Goal: Task Accomplishment & Management: Complete application form

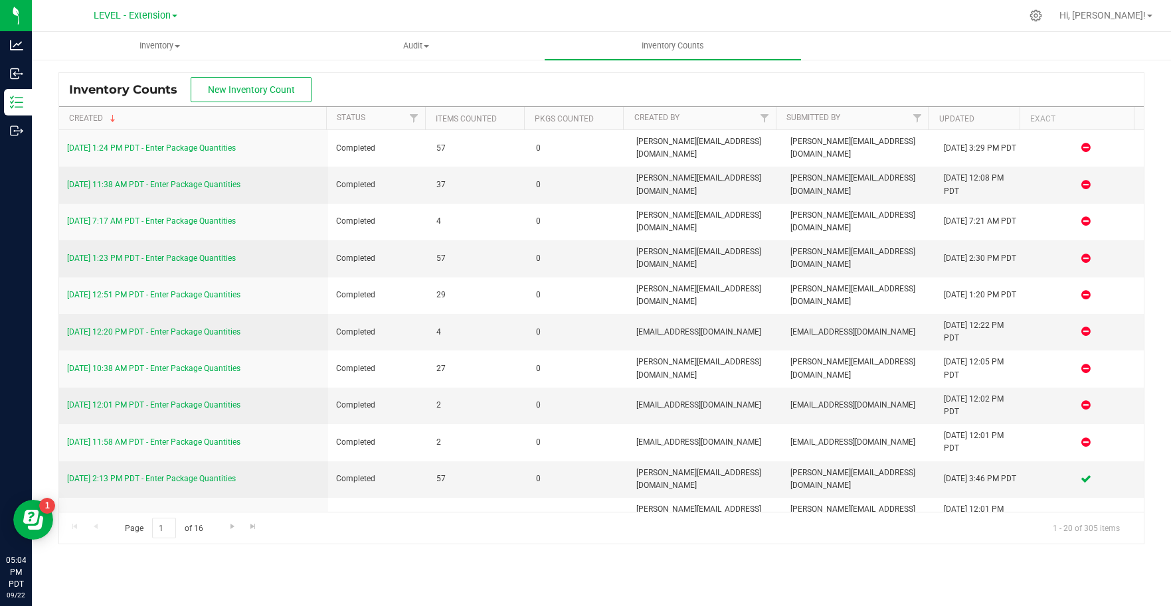
click at [177, 15] on span at bounding box center [174, 16] width 5 height 3
click at [151, 60] on link "LEVEL Distribution" at bounding box center [136, 65] width 194 height 18
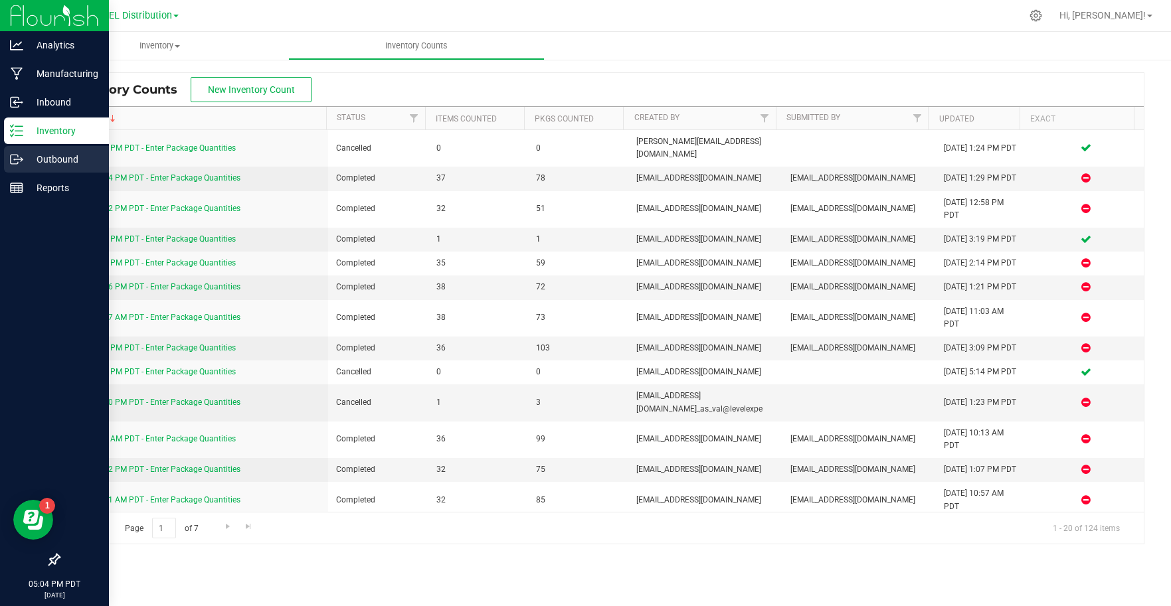
click at [48, 167] on div "Outbound" at bounding box center [56, 159] width 105 height 27
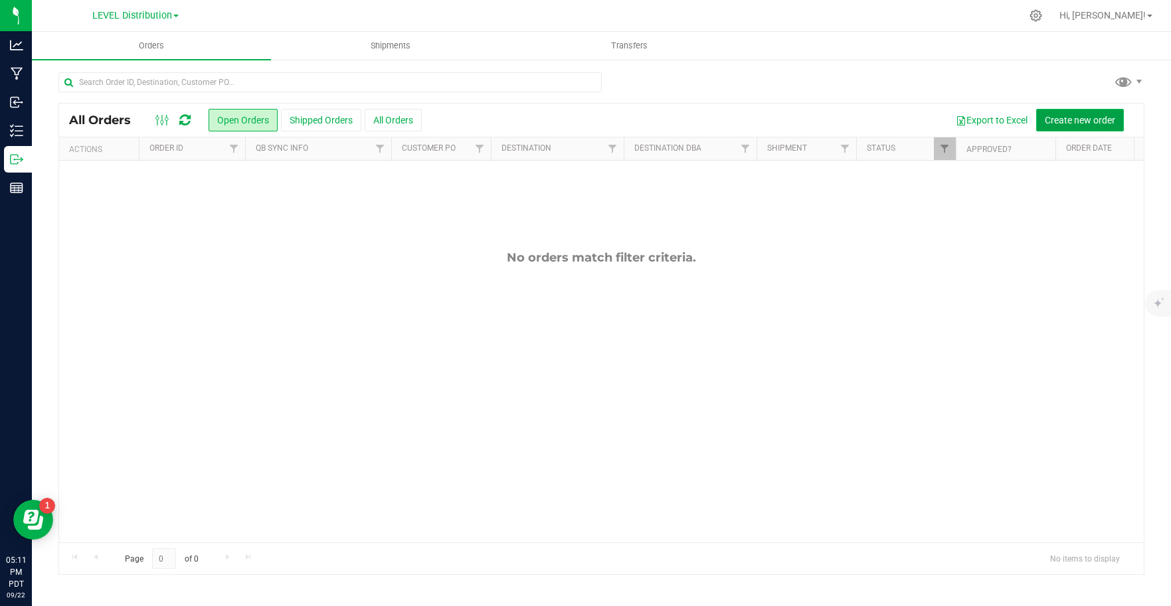
click at [1084, 118] on span "Create new order" at bounding box center [1080, 120] width 70 height 11
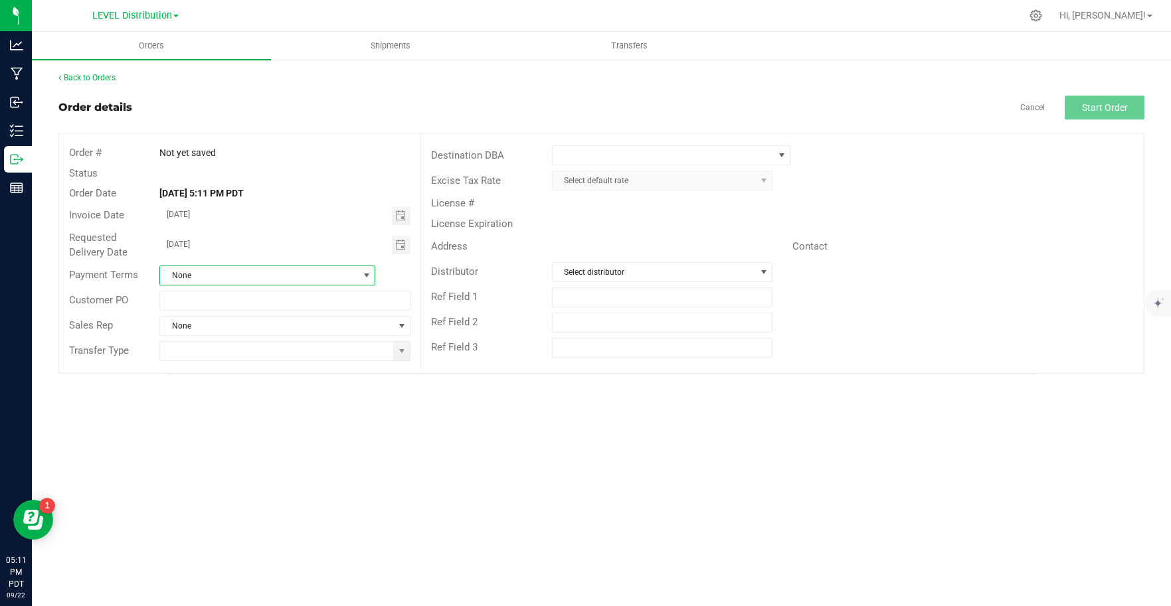
click at [358, 276] on span at bounding box center [366, 275] width 17 height 19
click at [234, 394] on li "Custom" at bounding box center [267, 400] width 215 height 23
click at [355, 299] on input "text" at bounding box center [284, 301] width 251 height 20
type input "DONATION"
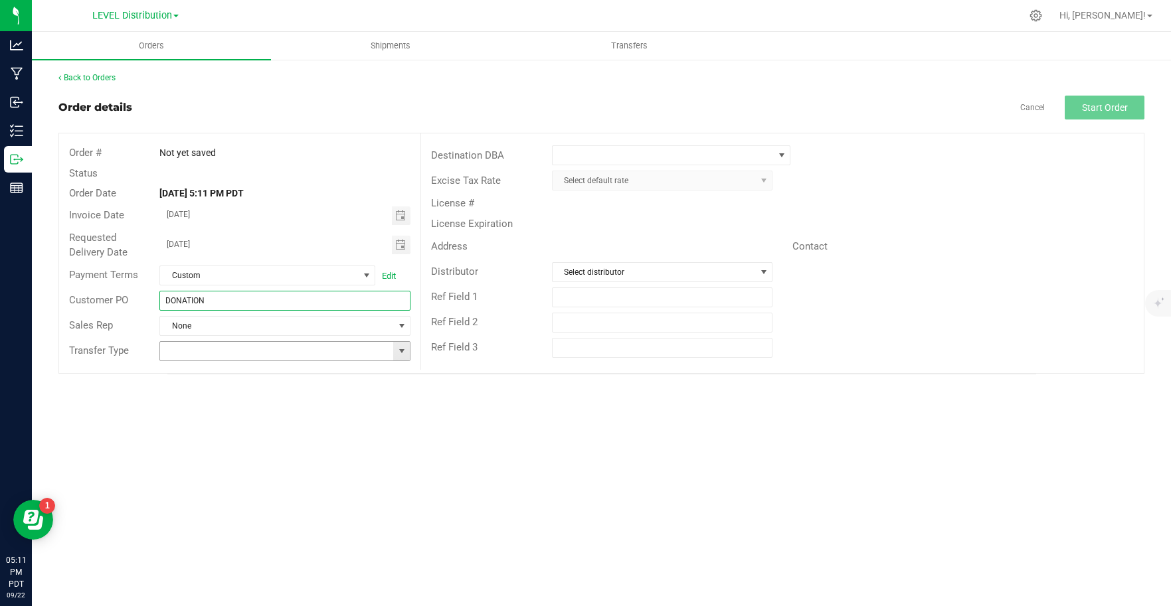
click at [401, 351] on span at bounding box center [402, 351] width 11 height 11
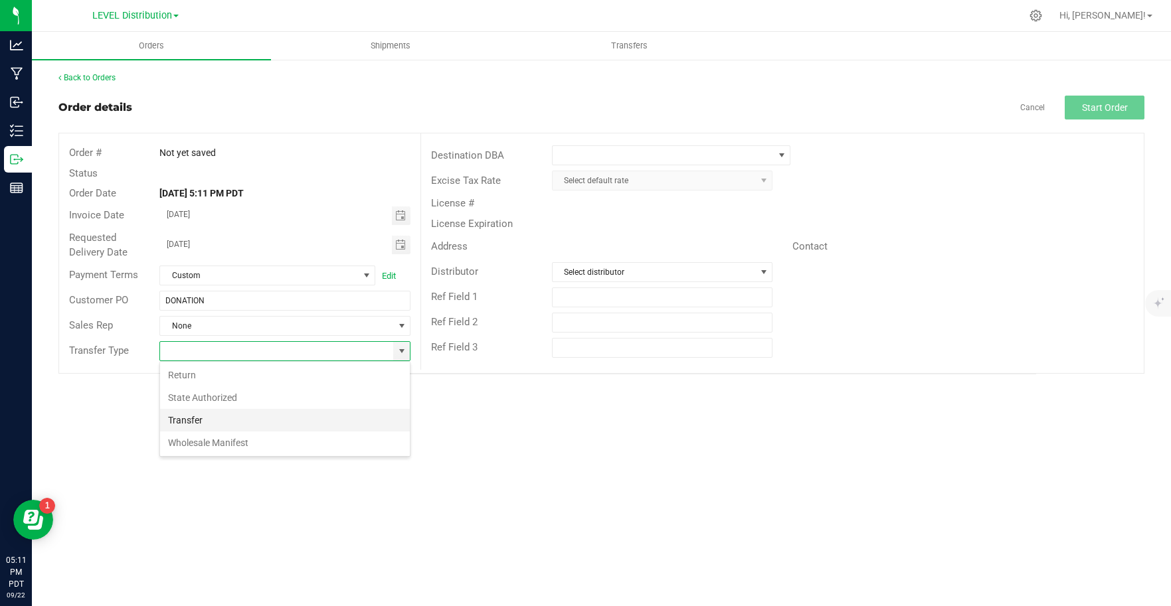
click at [237, 414] on li "Transfer" at bounding box center [285, 420] width 250 height 23
type input "Transfer"
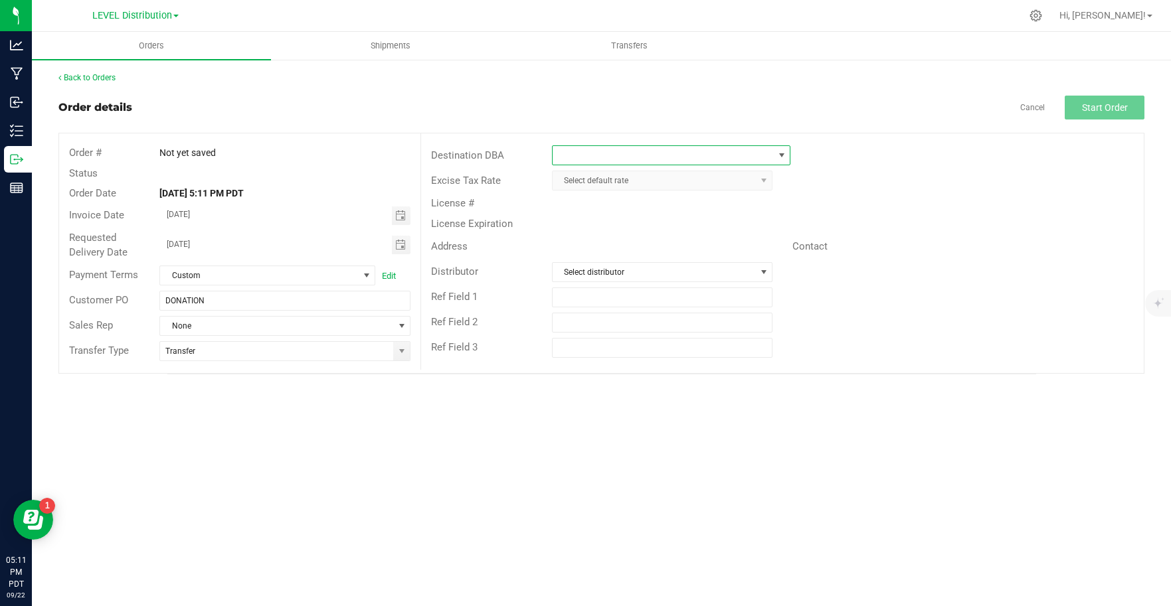
click at [776, 153] on span at bounding box center [781, 155] width 11 height 11
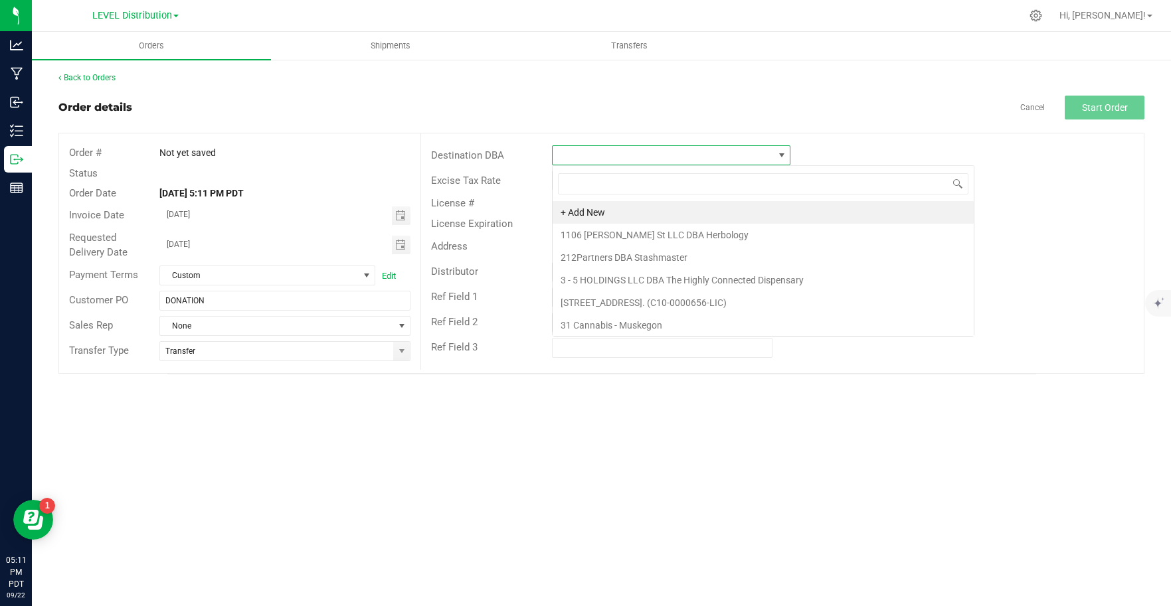
scroll to position [20, 238]
click at [712, 311] on li "[STREET_ADDRESS]. (C10-0000656-LIC)" at bounding box center [763, 303] width 421 height 23
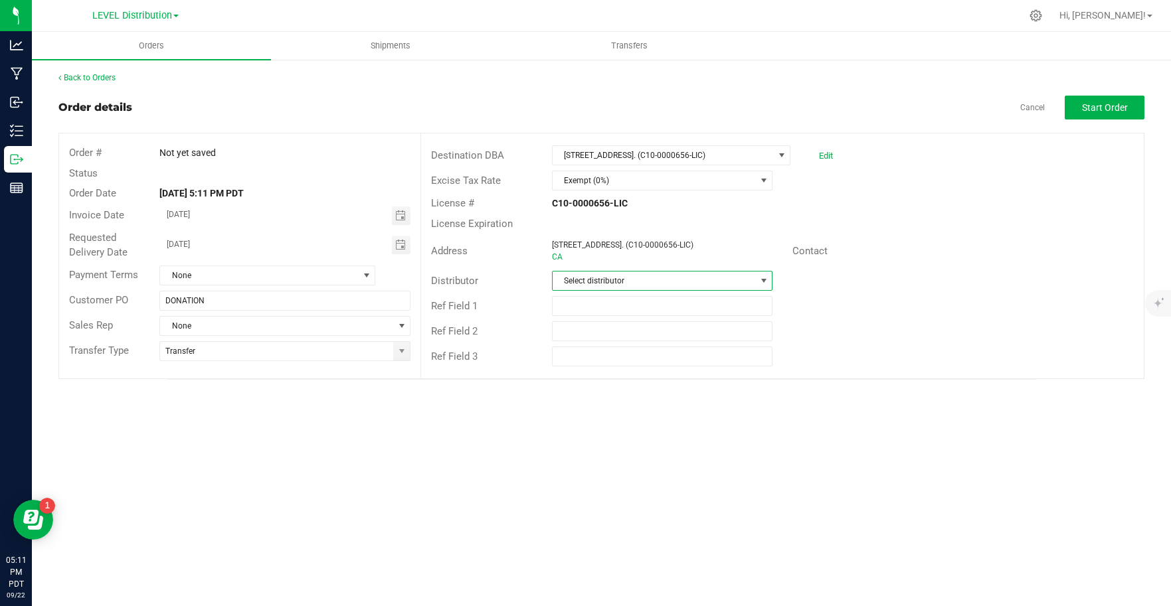
click at [662, 283] on span "Select distributor" at bounding box center [654, 281] width 203 height 19
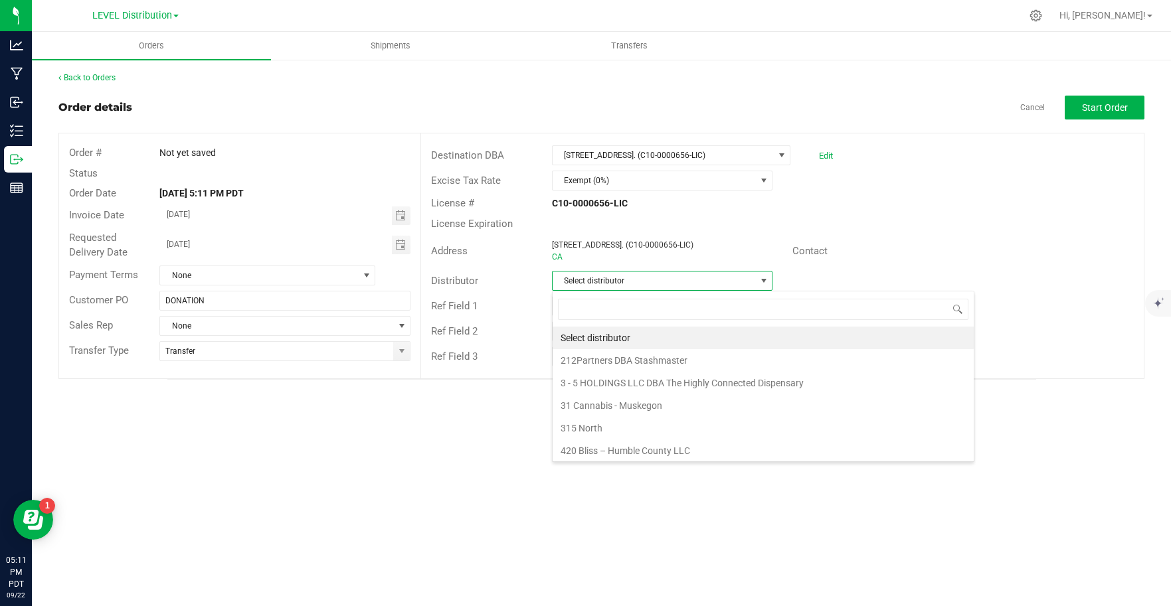
scroll to position [20, 221]
type input "leve"
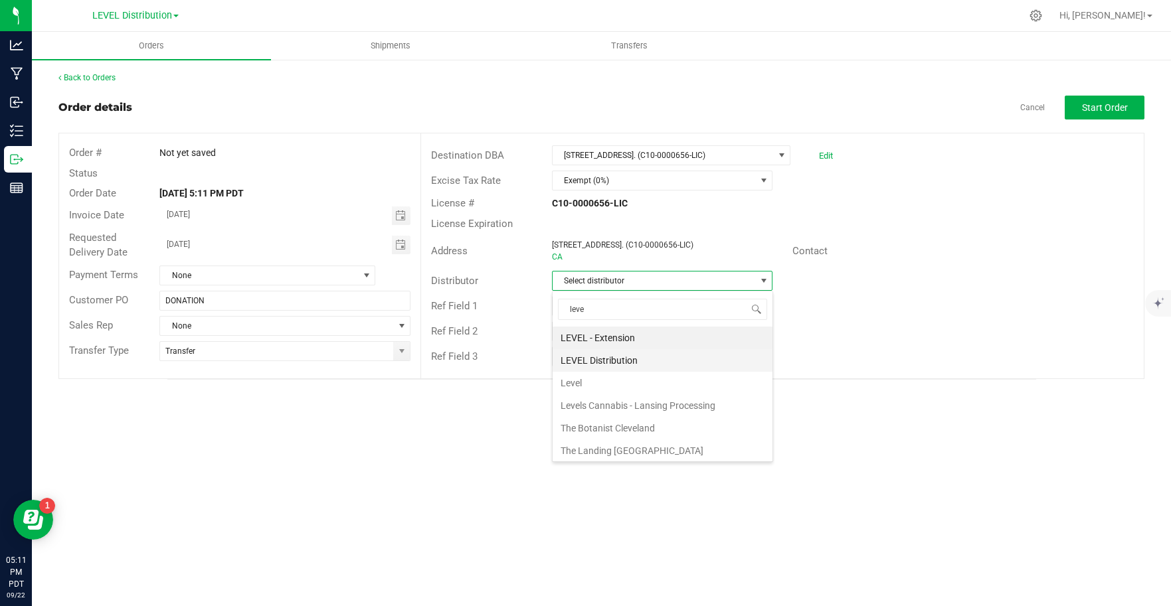
click at [691, 361] on li "LEVEL Distribution" at bounding box center [663, 360] width 220 height 23
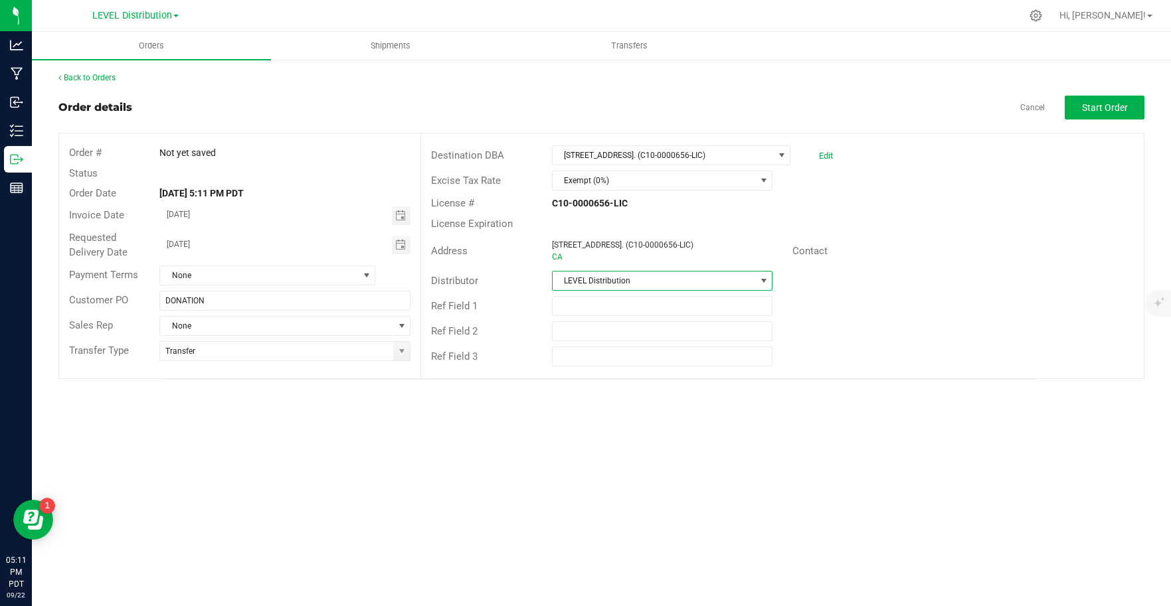
click at [863, 469] on div "Orders Shipments Transfers Back to Orders Order details Cancel Start Order Orde…" at bounding box center [601, 319] width 1139 height 575
click at [1111, 114] on button "Start Order" at bounding box center [1105, 108] width 80 height 24
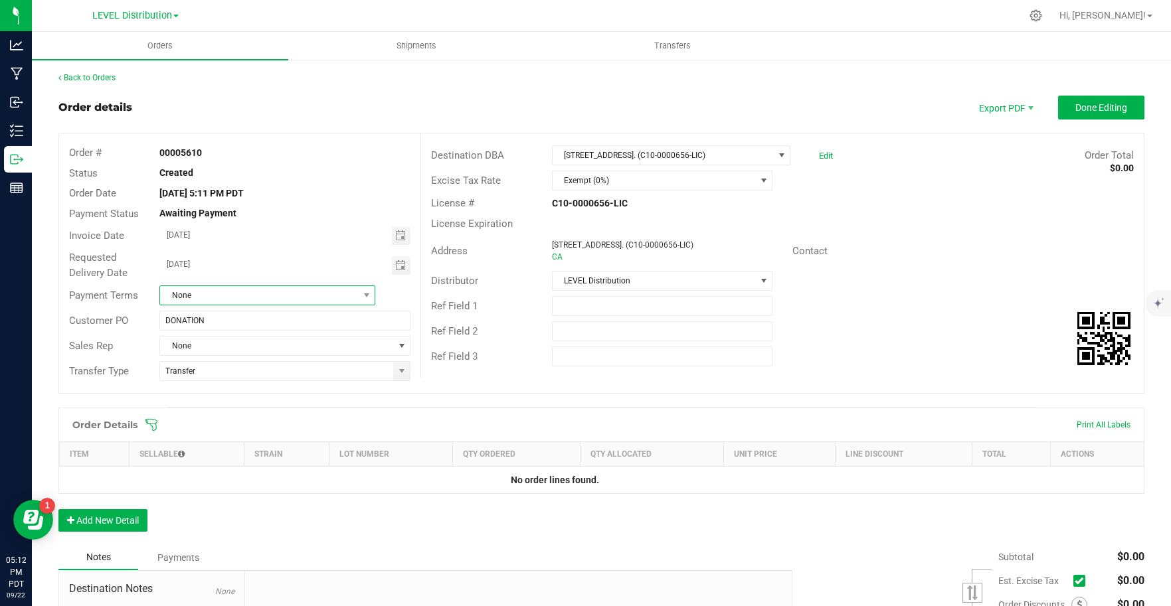
click at [346, 296] on span "None" at bounding box center [259, 295] width 198 height 19
click at [341, 465] on li "None" at bounding box center [265, 463] width 213 height 23
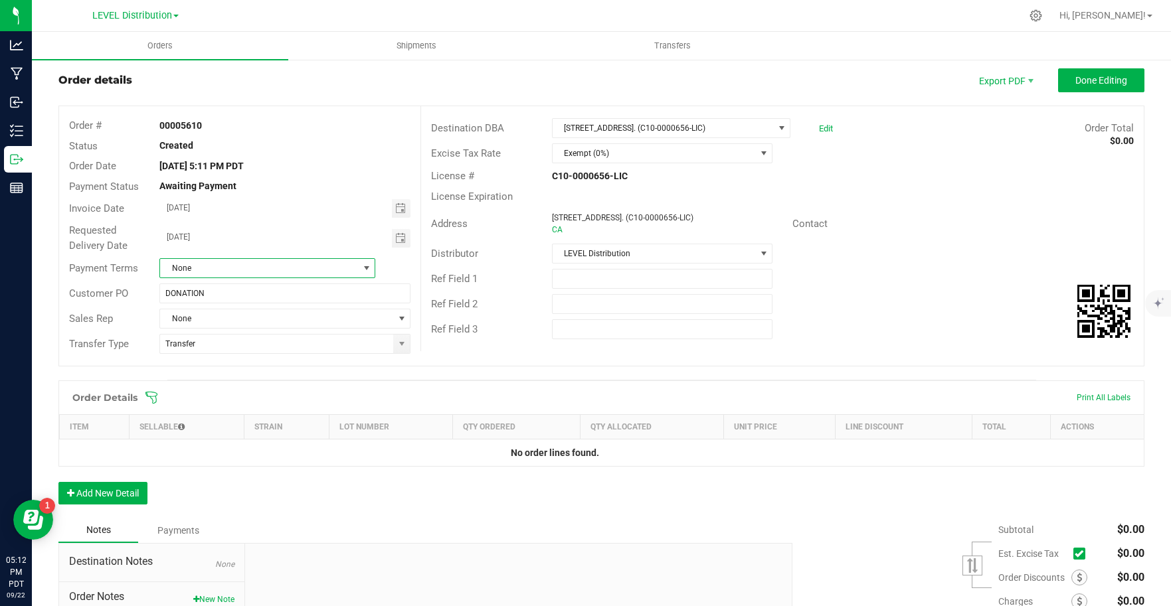
click at [246, 503] on div "Order Details Print All Labels Item Sellable Strain Lot Number Qty Ordered Qty …" at bounding box center [601, 449] width 1086 height 137
click at [118, 496] on button "Add New Detail" at bounding box center [102, 493] width 89 height 23
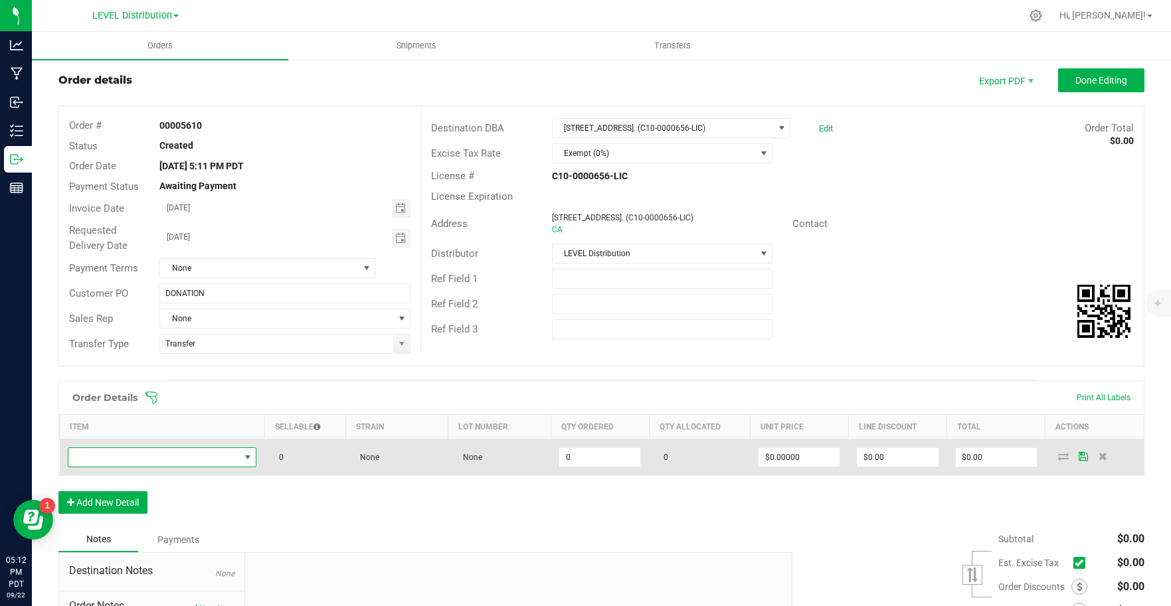
click at [242, 458] on span "NO DATA FOUND" at bounding box center [247, 457] width 11 height 11
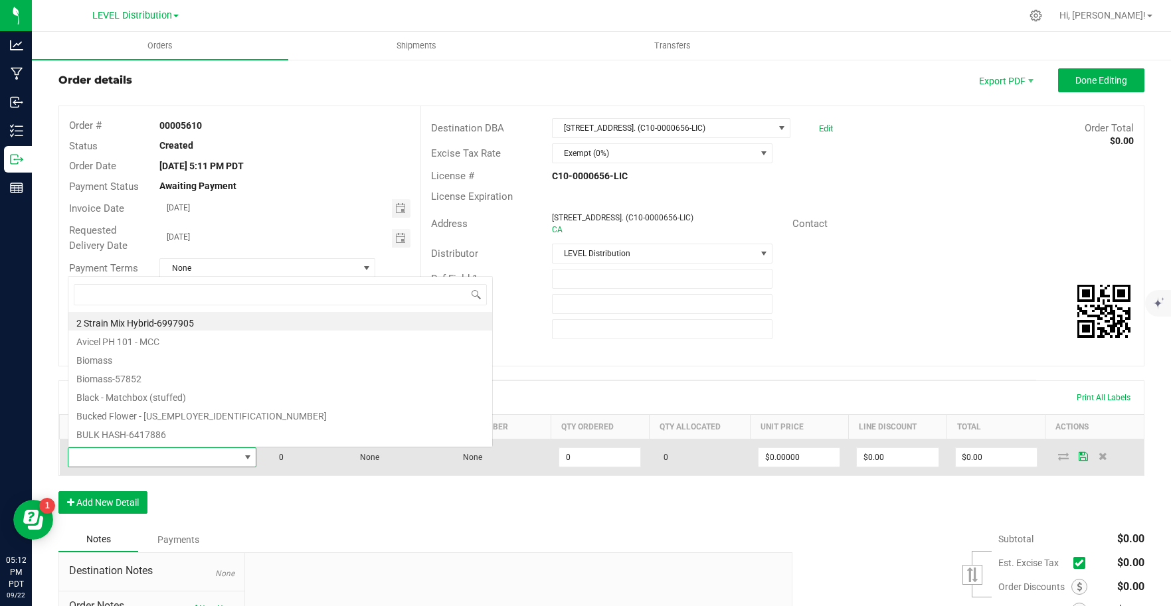
scroll to position [20, 185]
type input "sativa - 40"
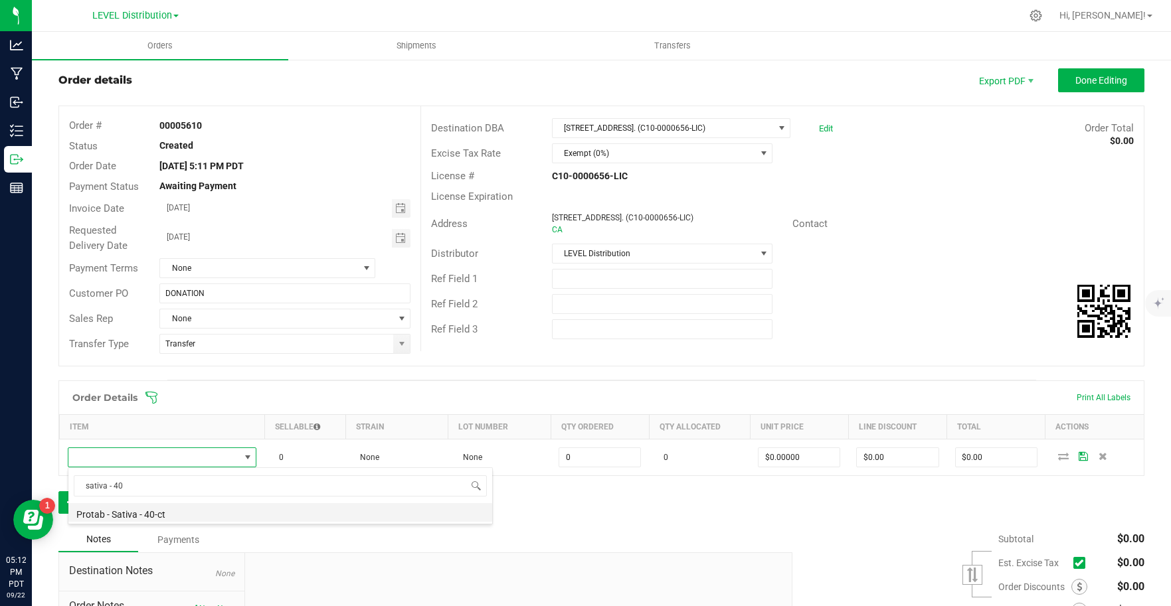
click at [237, 516] on li "Protab - Sativa - 40-ct" at bounding box center [280, 512] width 424 height 19
type input "0 ea"
type input "$38.00000"
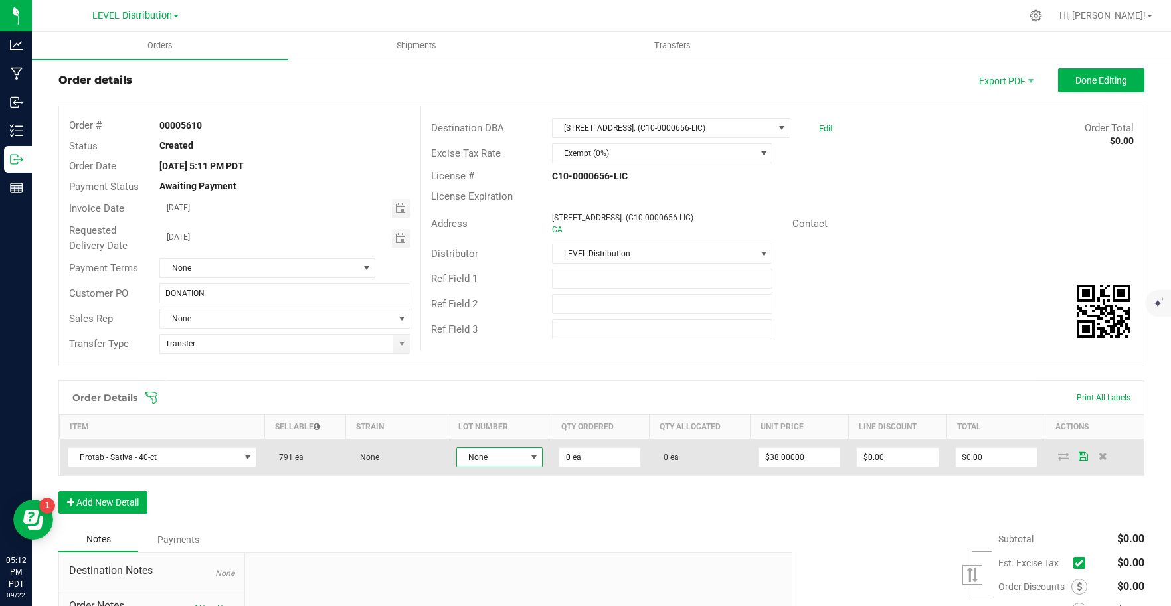
click at [529, 458] on span at bounding box center [534, 457] width 11 height 11
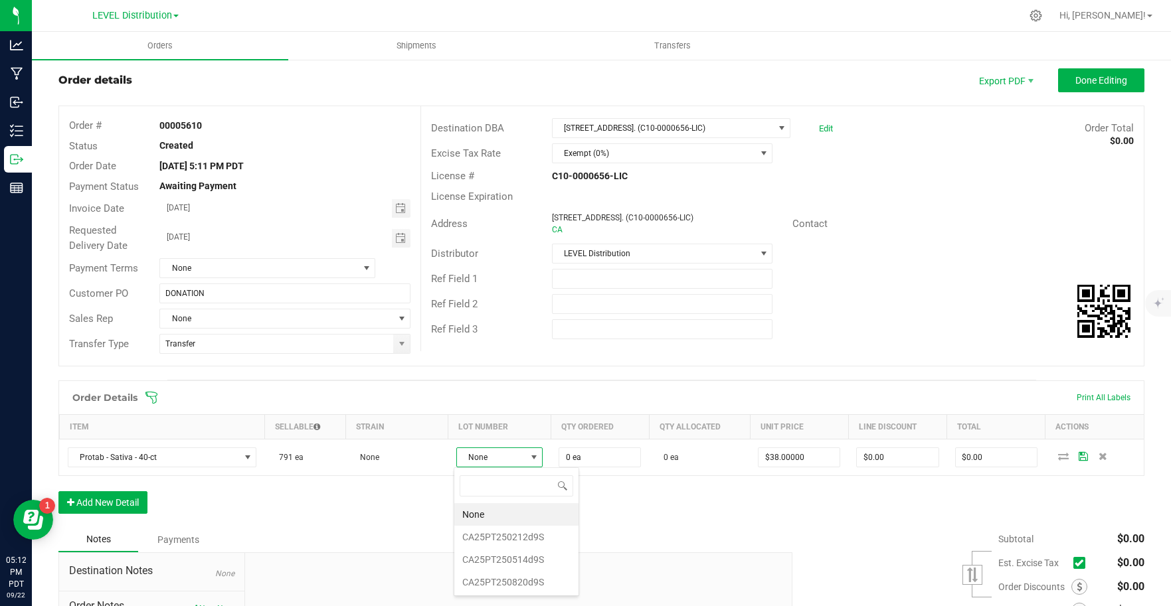
scroll to position [20, 86]
click at [535, 537] on li "CA25PT250212d9S" at bounding box center [516, 537] width 124 height 23
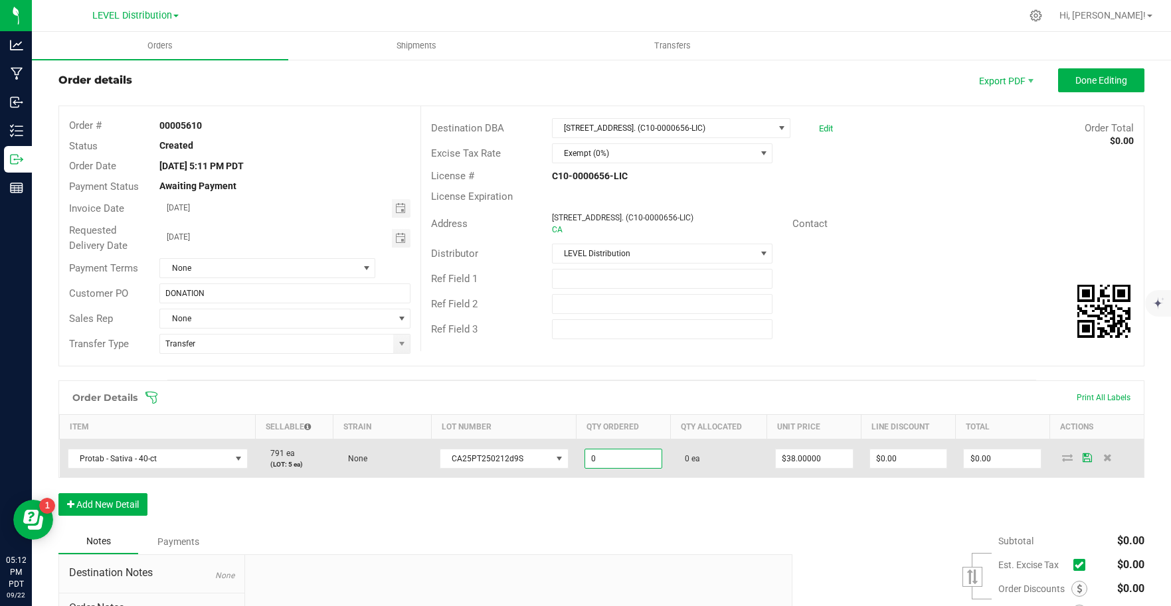
click at [633, 462] on input "0" at bounding box center [623, 459] width 77 height 19
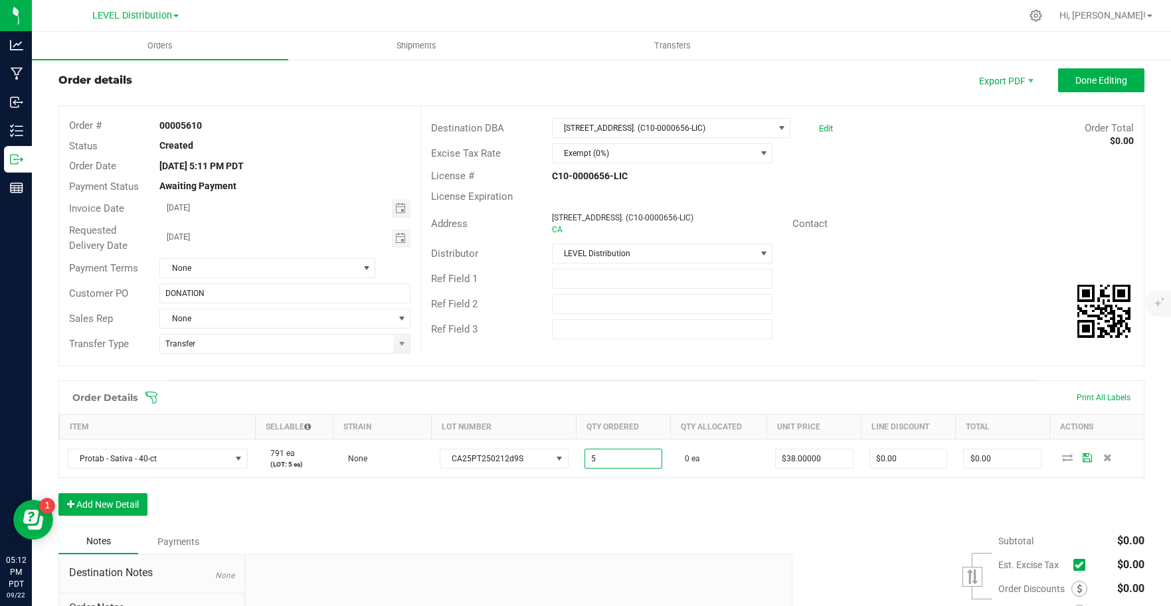
type input "5 ea"
type input "$190.00"
click at [689, 527] on div "Order Details Print All Labels Item Sellable Strain Lot Number Qty Ordered Qty …" at bounding box center [601, 455] width 1086 height 149
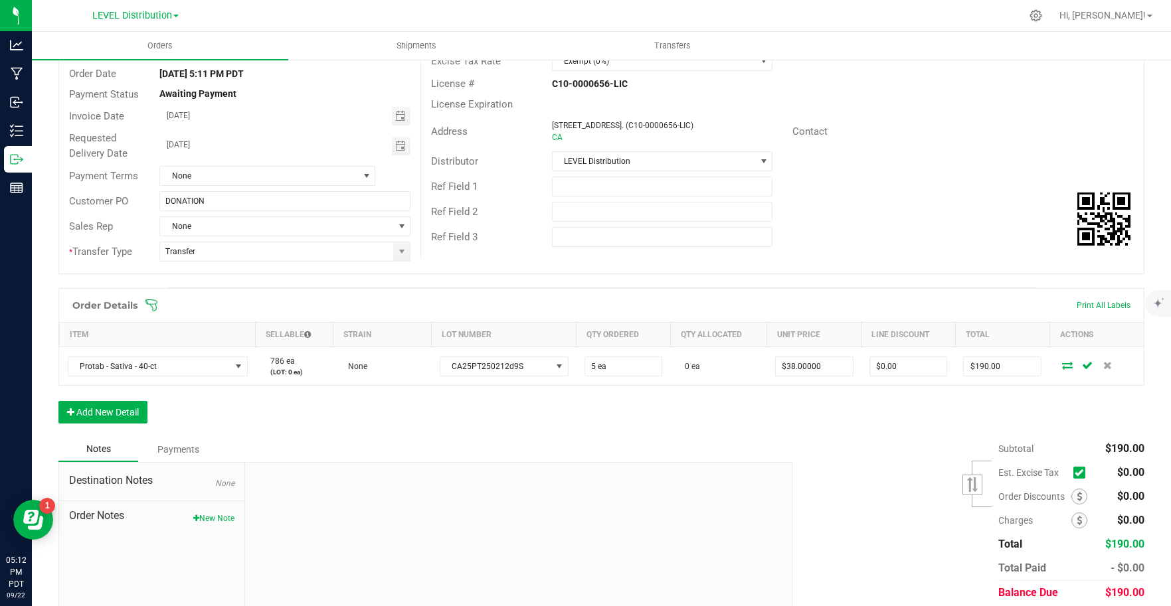
scroll to position [123, 0]
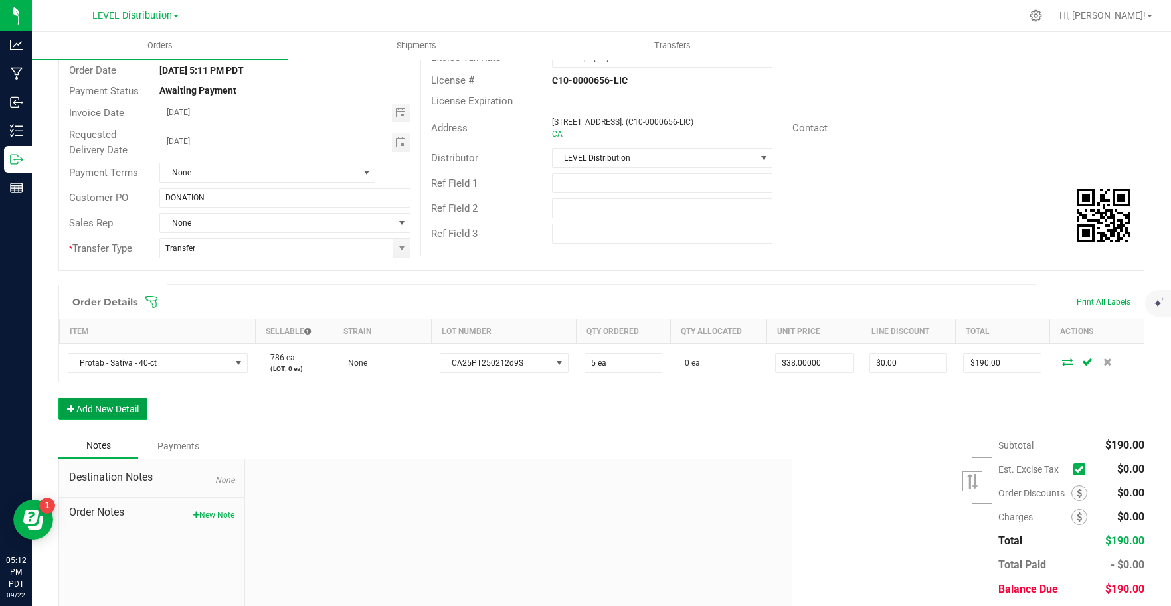
click at [143, 410] on button "Add New Detail" at bounding box center [102, 409] width 89 height 23
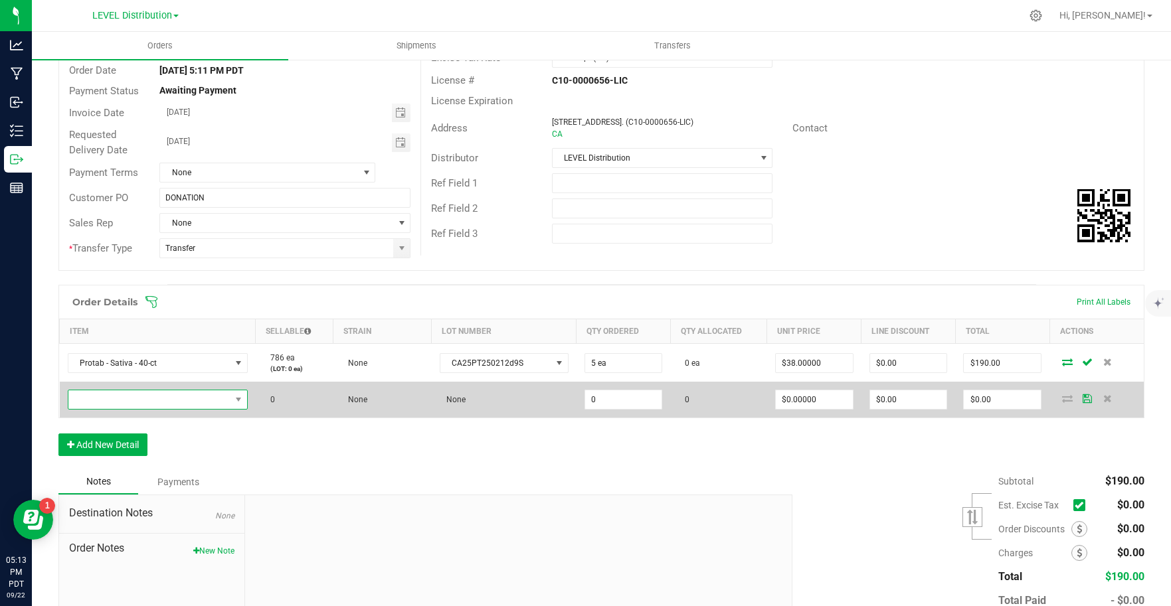
click at [138, 394] on span "NO DATA FOUND" at bounding box center [149, 400] width 162 height 19
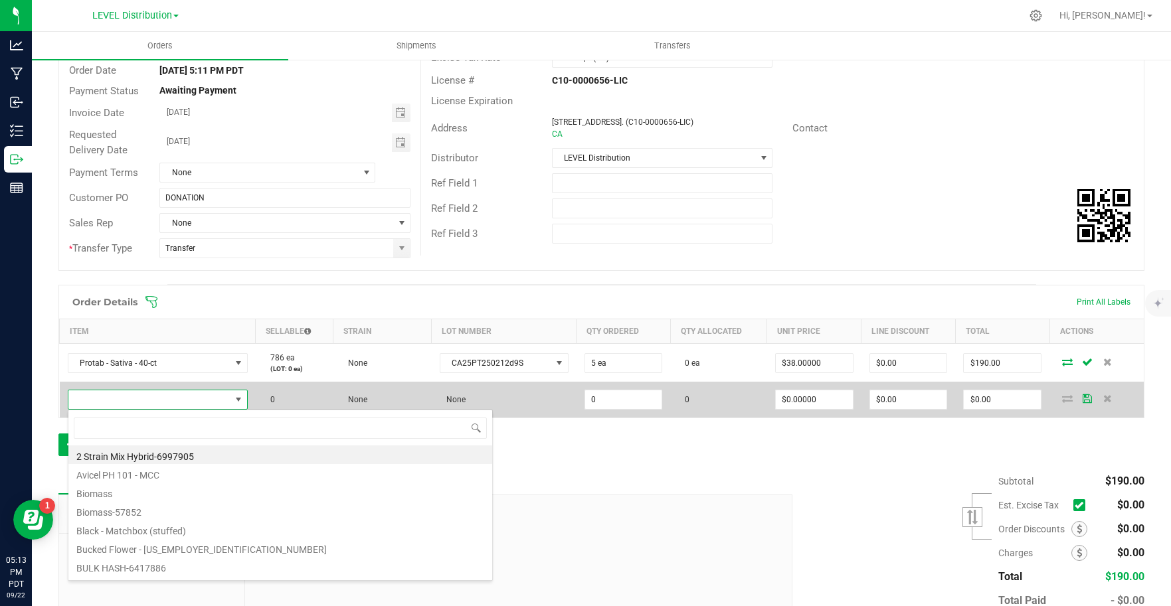
scroll to position [20, 177]
type input "sativ"
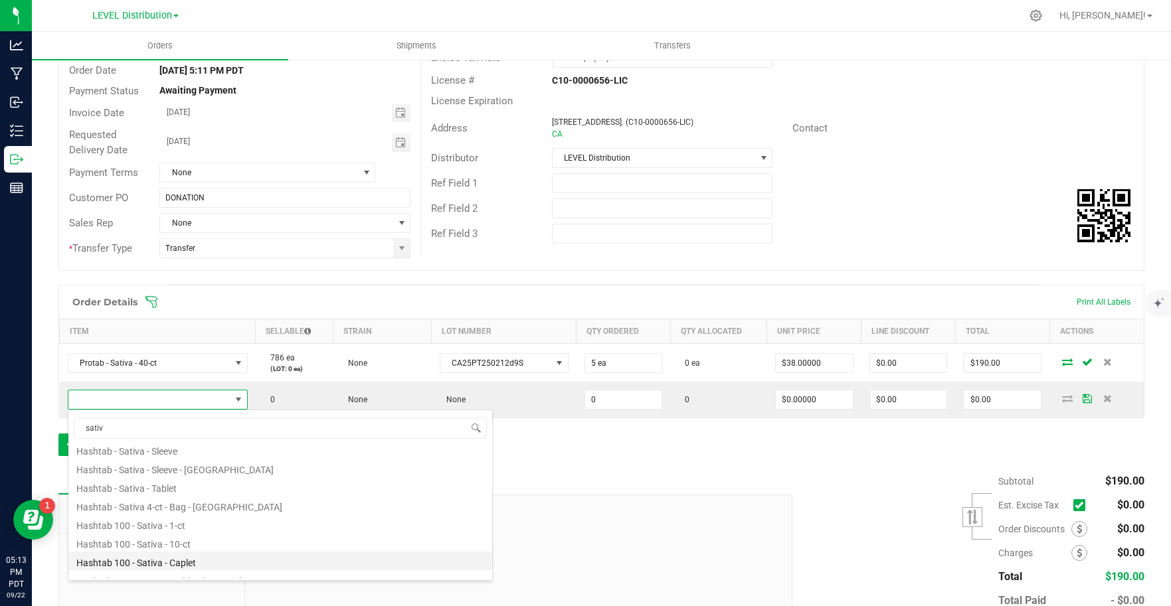
scroll to position [239, 0]
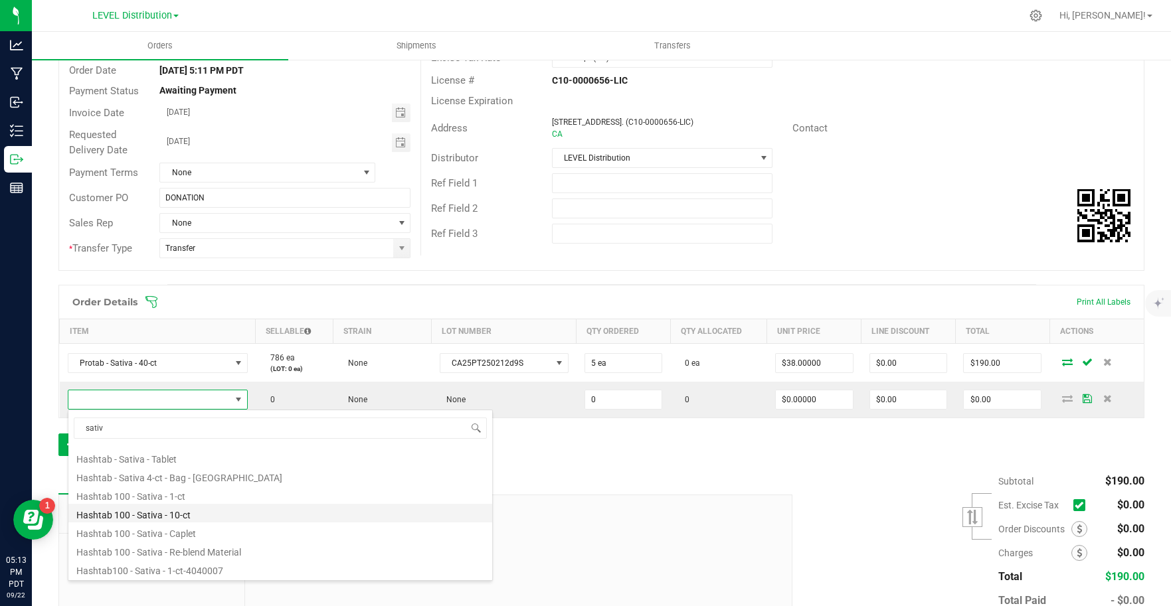
click at [202, 517] on li "Hashtab 100 - Sativa - 10-ct" at bounding box center [280, 513] width 424 height 19
type input "0 ea"
type input "$38.00000"
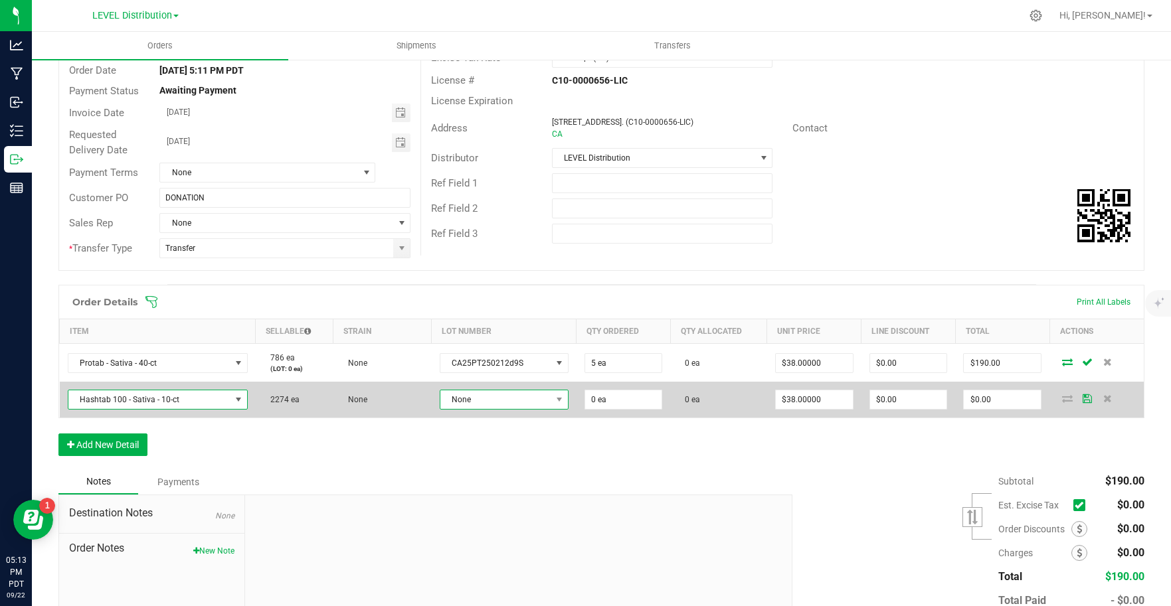
click at [533, 396] on span "None" at bounding box center [495, 400] width 111 height 19
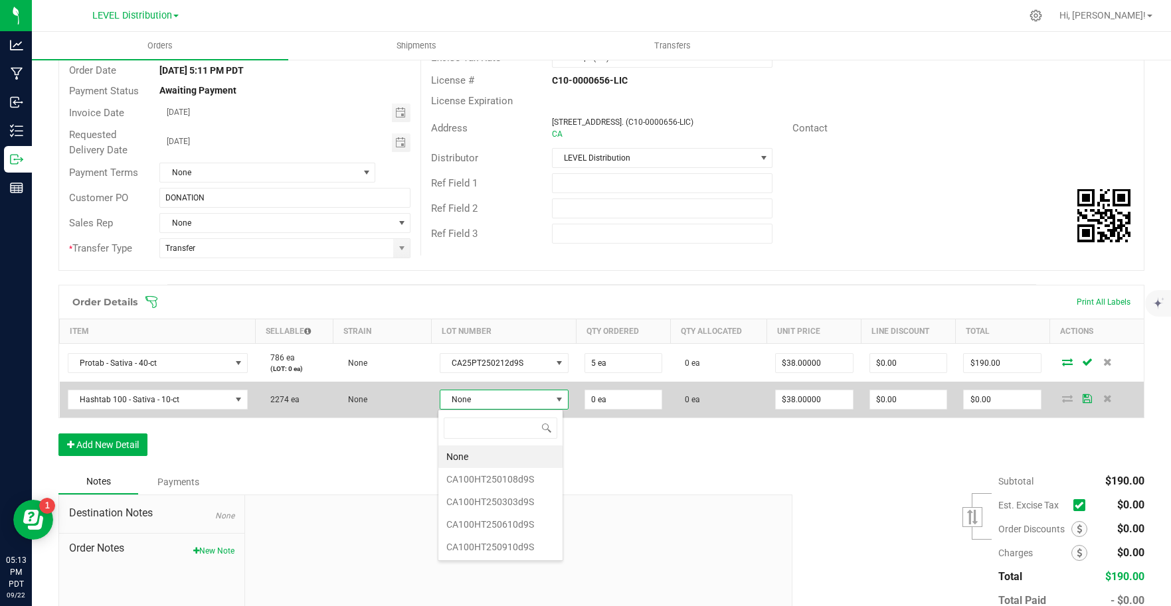
scroll to position [20, 126]
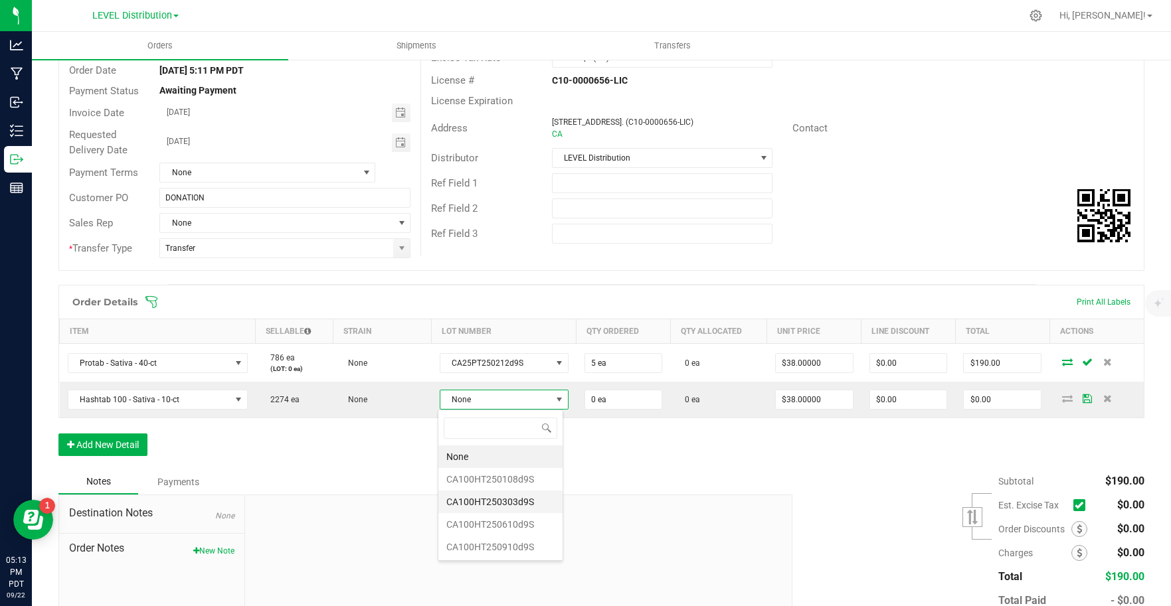
click at [531, 502] on li "CA100HT250303d9S" at bounding box center [500, 502] width 124 height 23
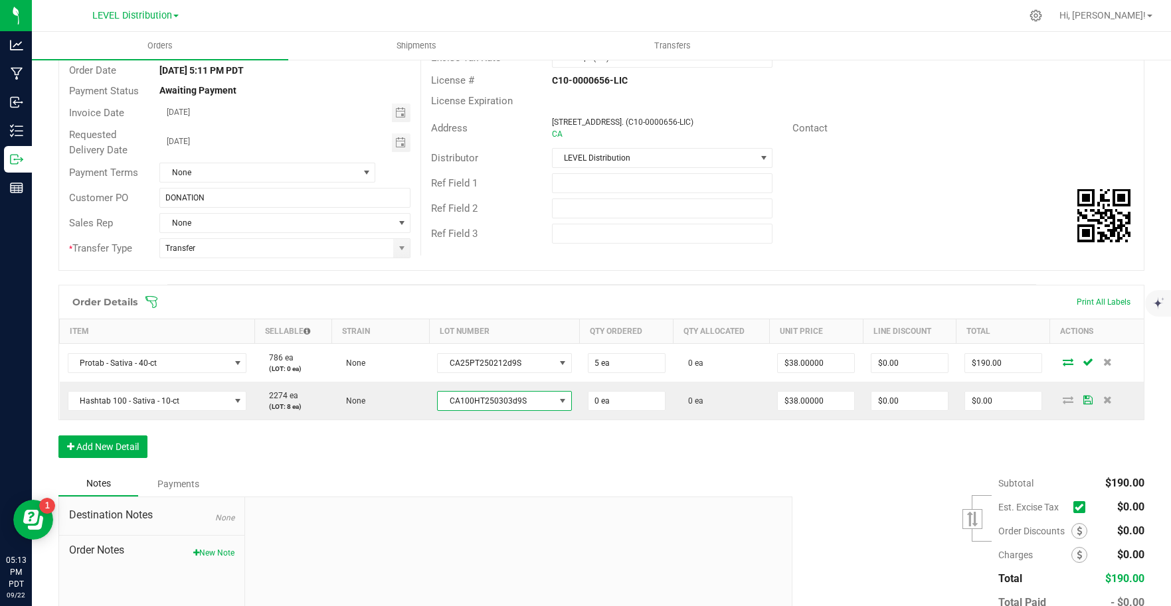
click at [676, 490] on div "Notes Payments" at bounding box center [420, 484] width 724 height 25
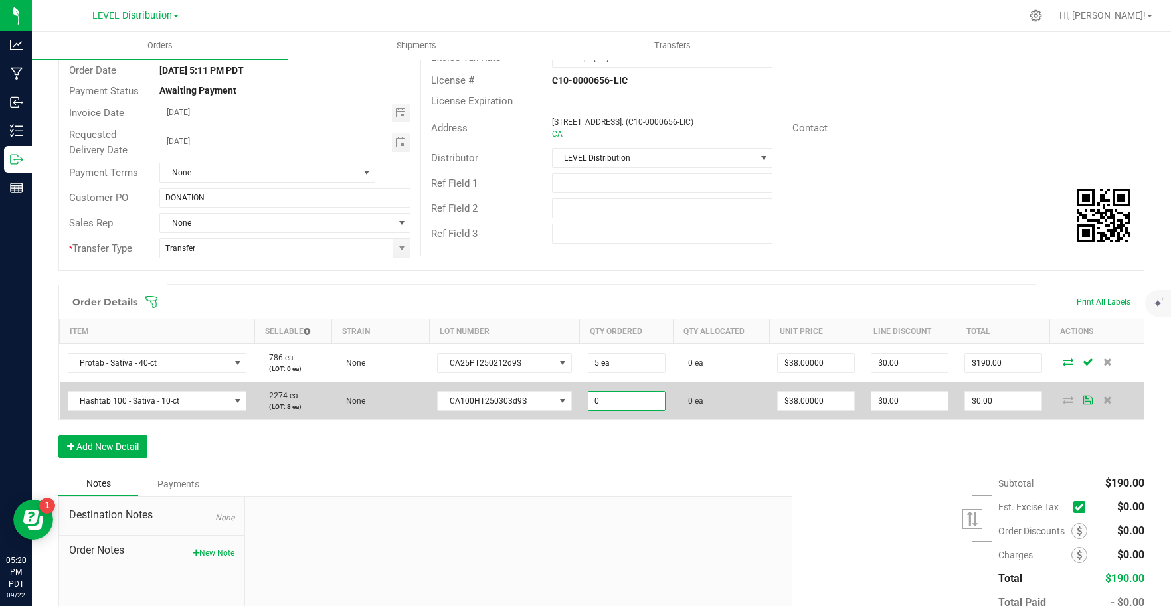
click at [642, 404] on input "0" at bounding box center [627, 401] width 76 height 19
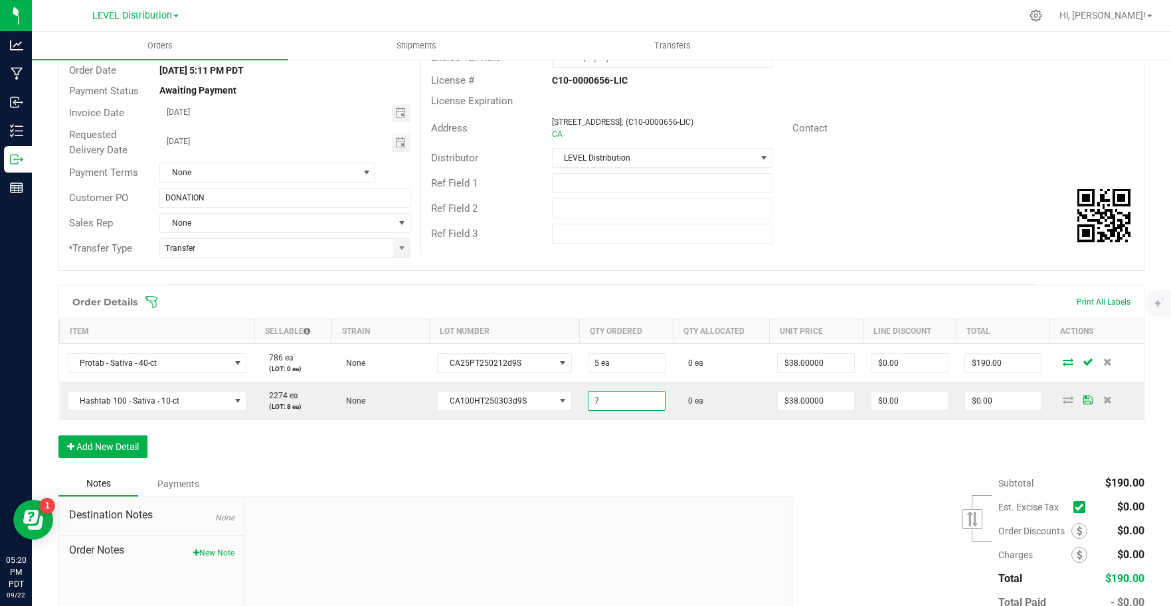
type input "7 ea"
type input "$266.00"
click at [730, 456] on div "Order Details Print All Labels Item Sellable Strain Lot Number Qty Ordered Qty …" at bounding box center [601, 378] width 1086 height 187
click at [147, 453] on button "Add New Detail" at bounding box center [102, 447] width 89 height 23
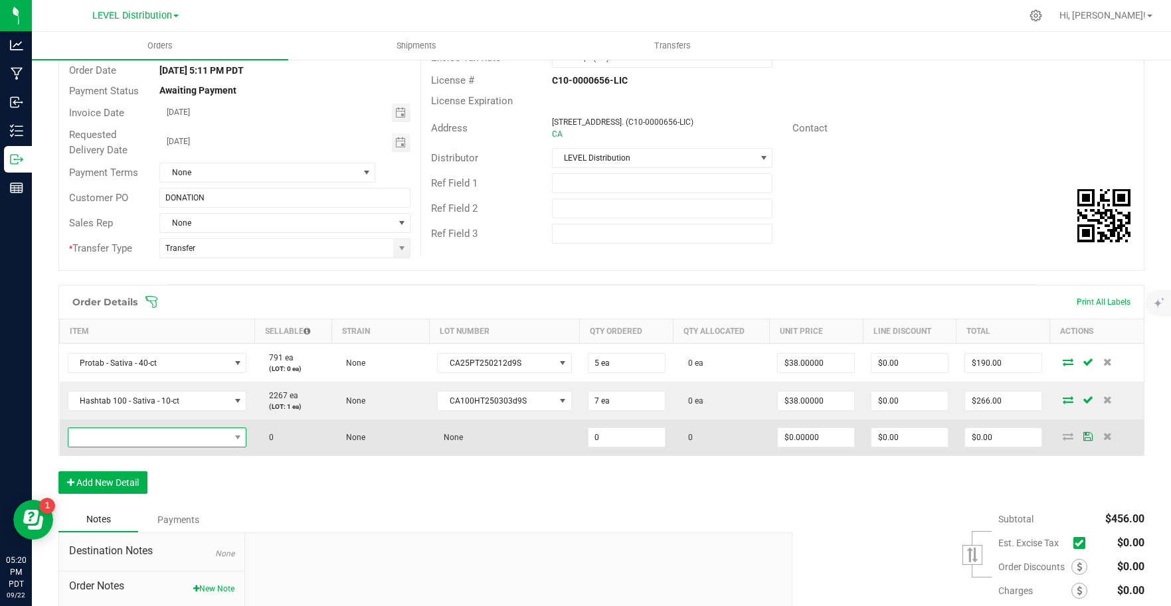
click at [216, 442] on span "NO DATA FOUND" at bounding box center [148, 437] width 161 height 19
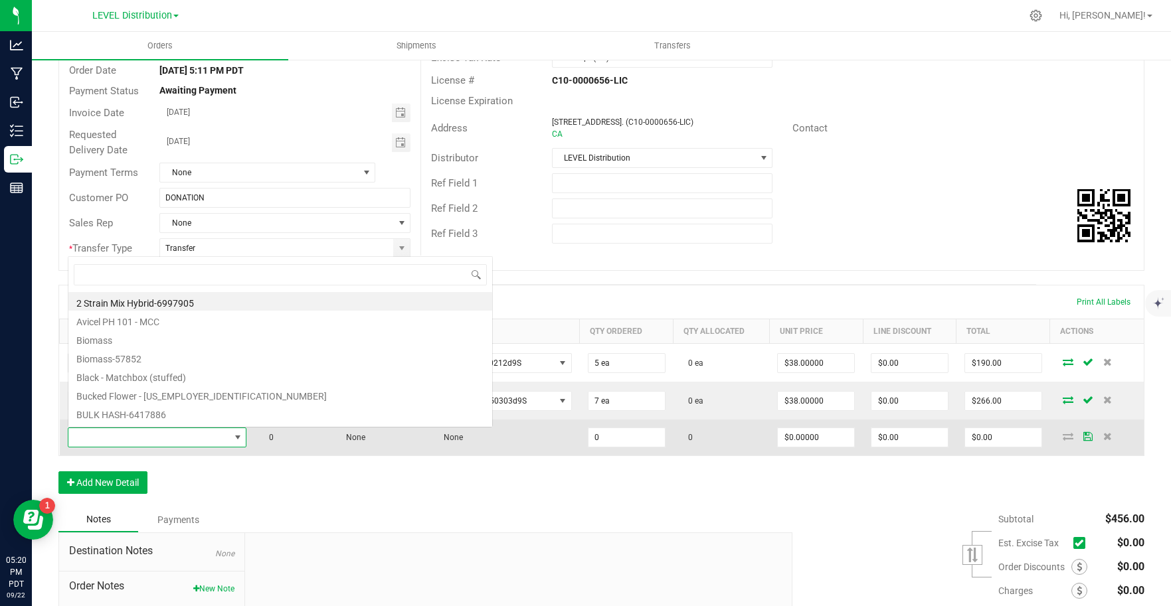
scroll to position [20, 175]
type input "INDICA - 40"
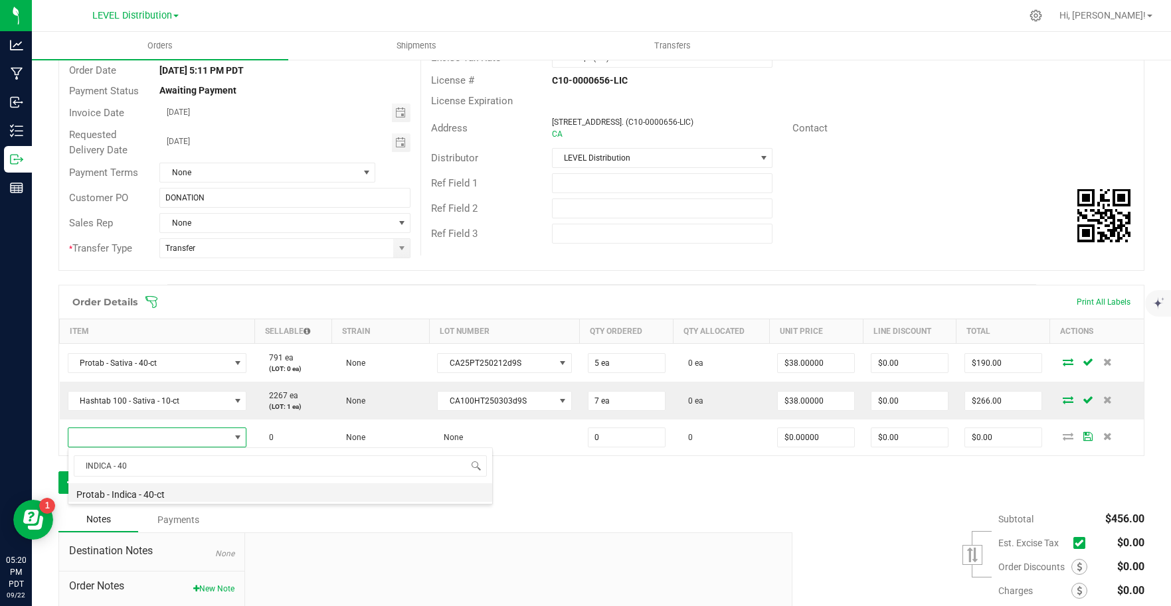
click at [178, 495] on li "Protab - Indica - 40-ct" at bounding box center [280, 493] width 424 height 19
type input "0 ea"
type input "$38.00000"
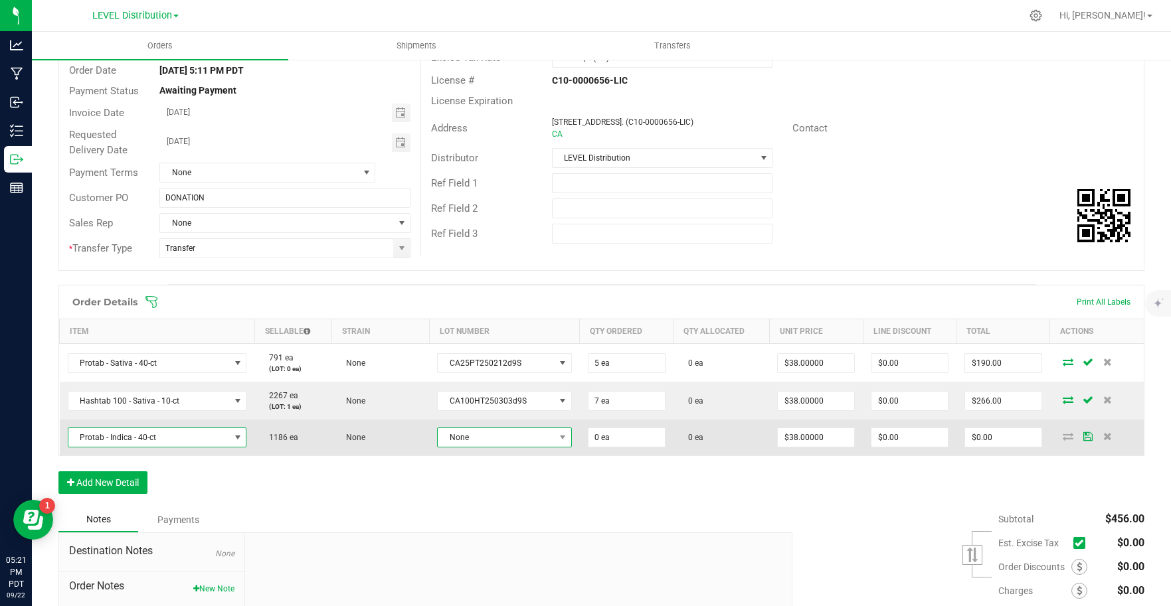
click at [540, 442] on span "None" at bounding box center [496, 437] width 116 height 19
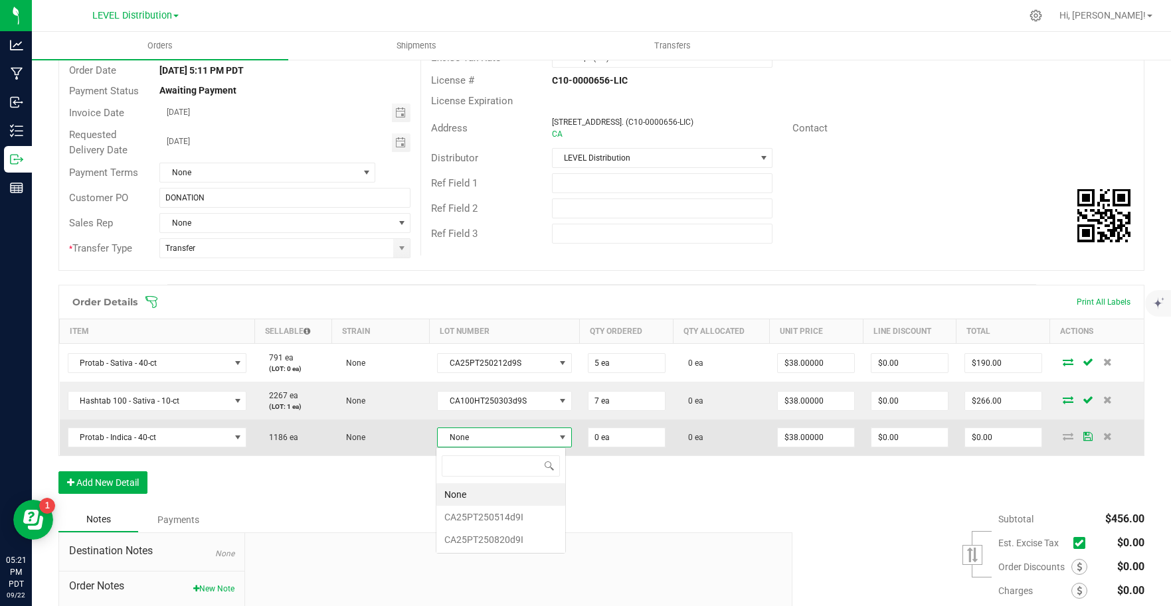
scroll to position [20, 131]
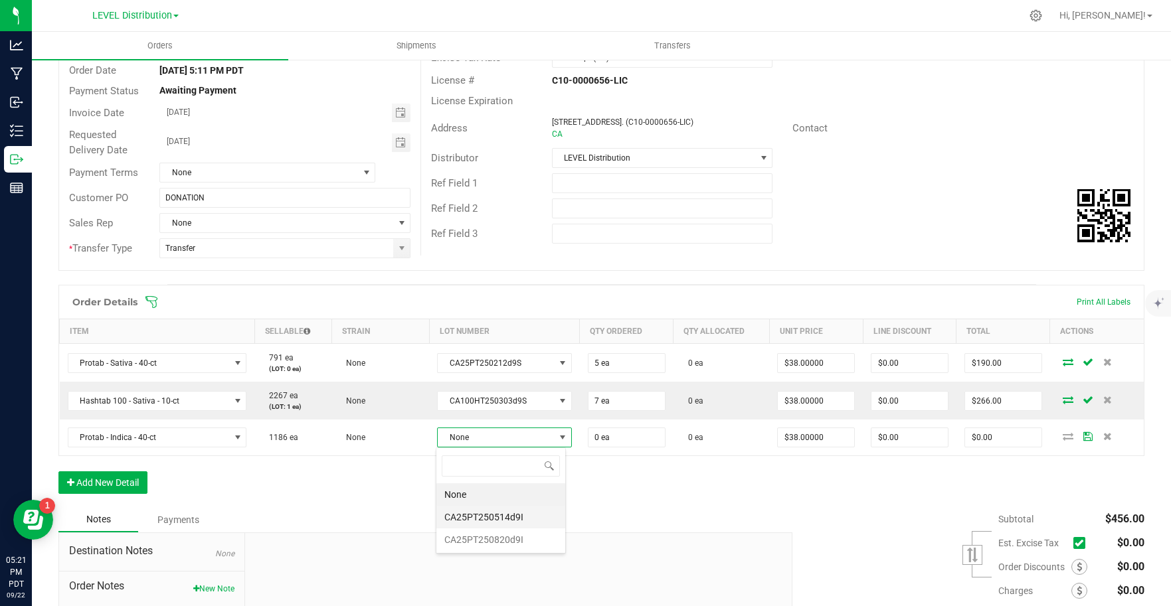
click at [525, 514] on li "CA25PT250514d9I" at bounding box center [500, 517] width 129 height 23
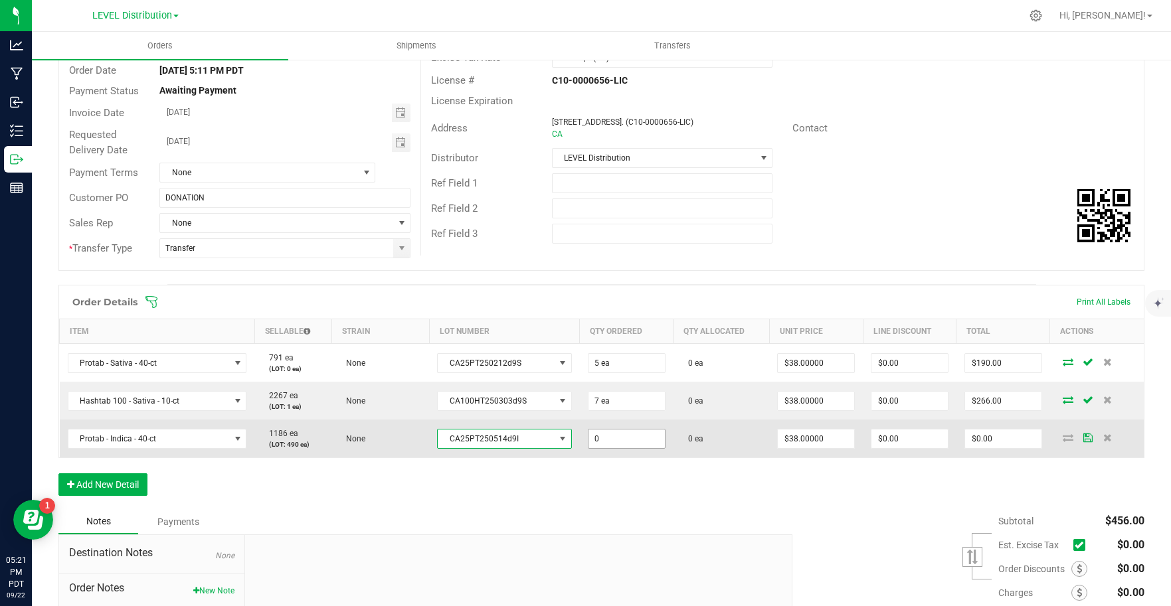
click at [626, 442] on input "0" at bounding box center [627, 439] width 76 height 19
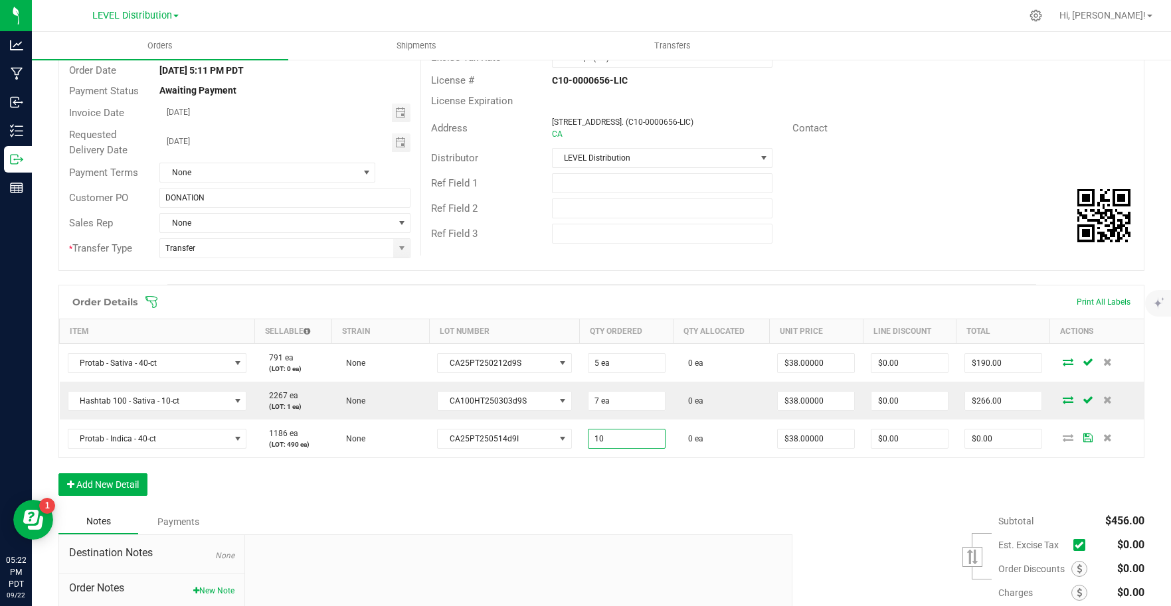
type input "10 ea"
type input "$380.00"
click at [732, 510] on div "Notes Payments" at bounding box center [420, 521] width 724 height 25
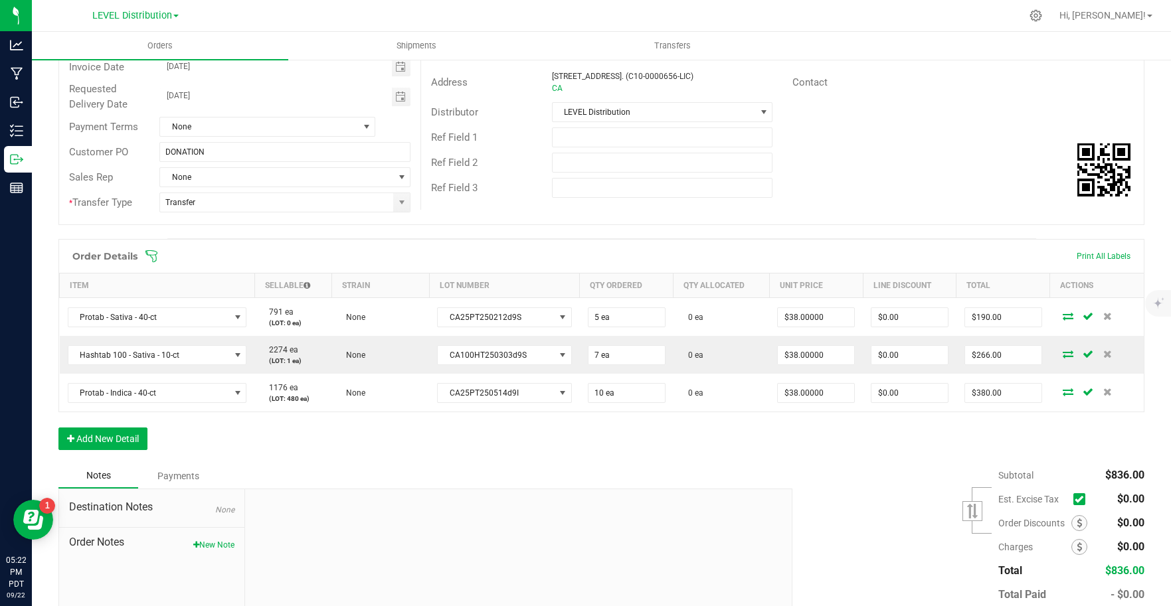
scroll to position [244, 0]
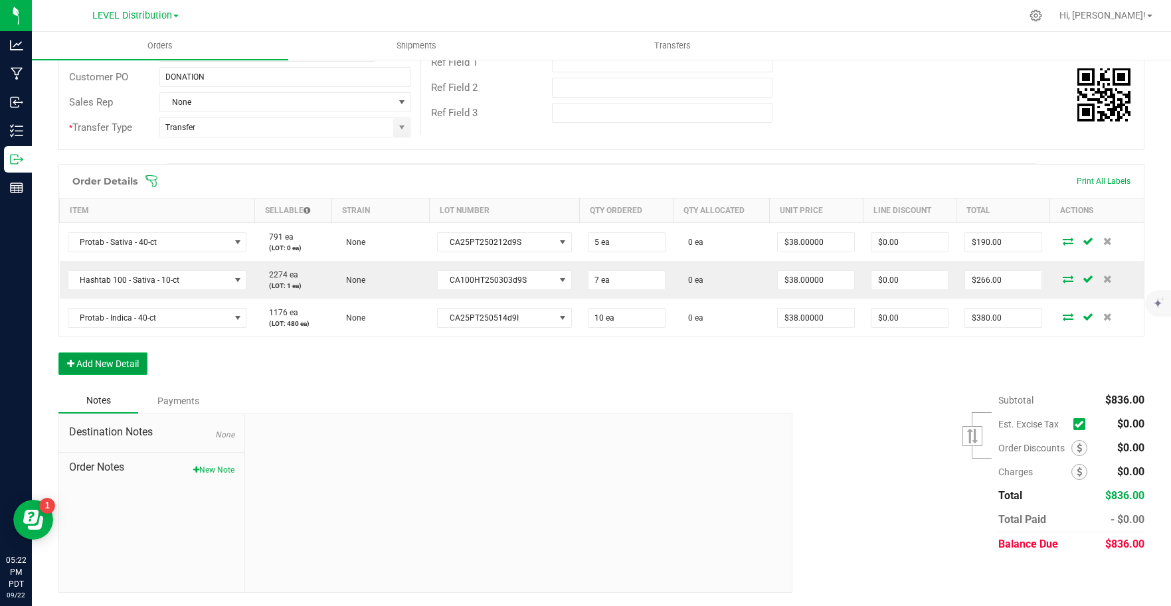
click at [127, 365] on button "Add New Detail" at bounding box center [102, 364] width 89 height 23
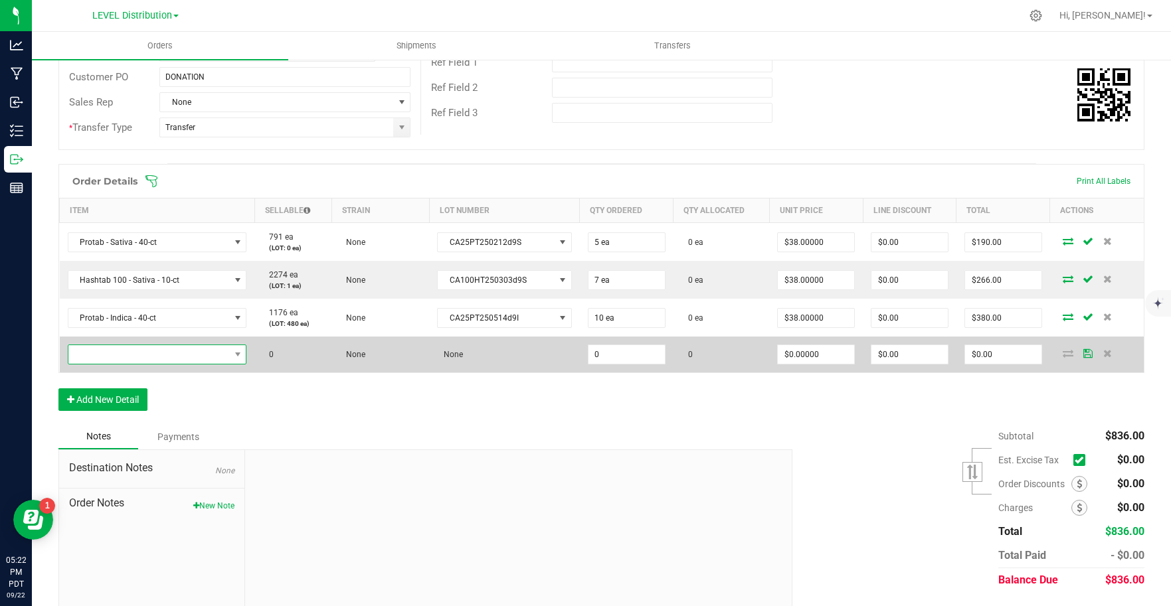
click at [142, 358] on span "NO DATA FOUND" at bounding box center [148, 354] width 161 height 19
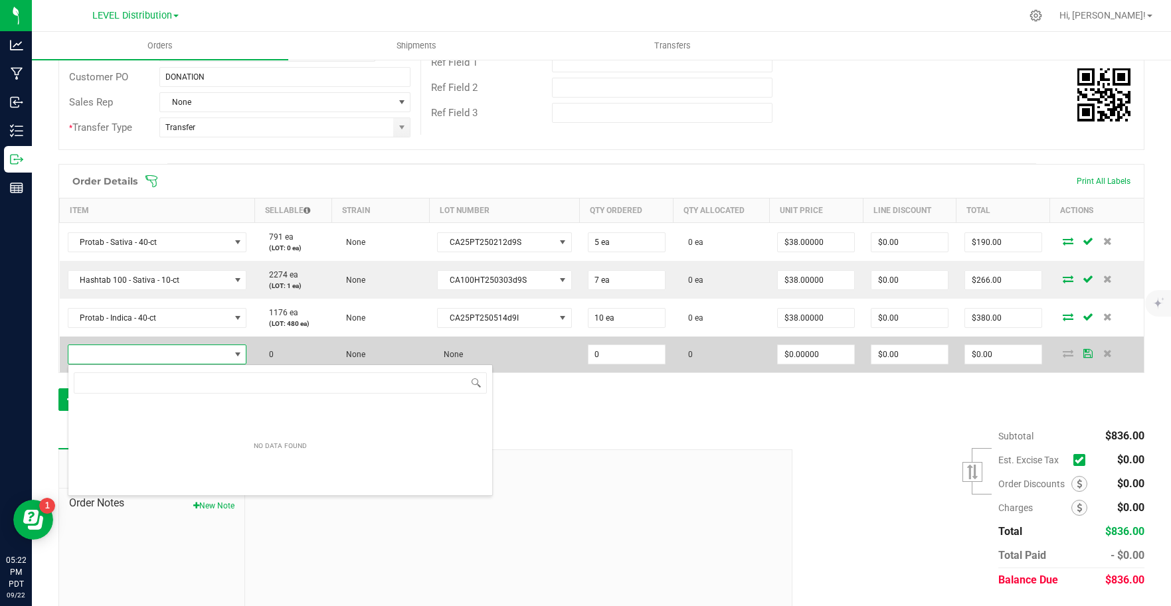
scroll to position [20, 175]
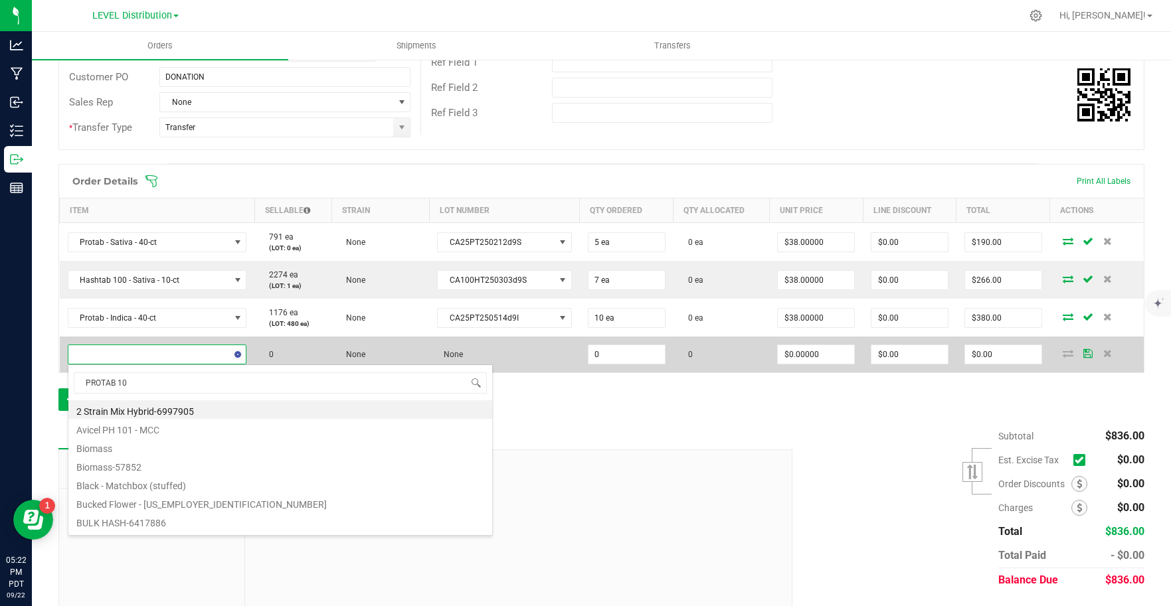
type input "PROTAB 100"
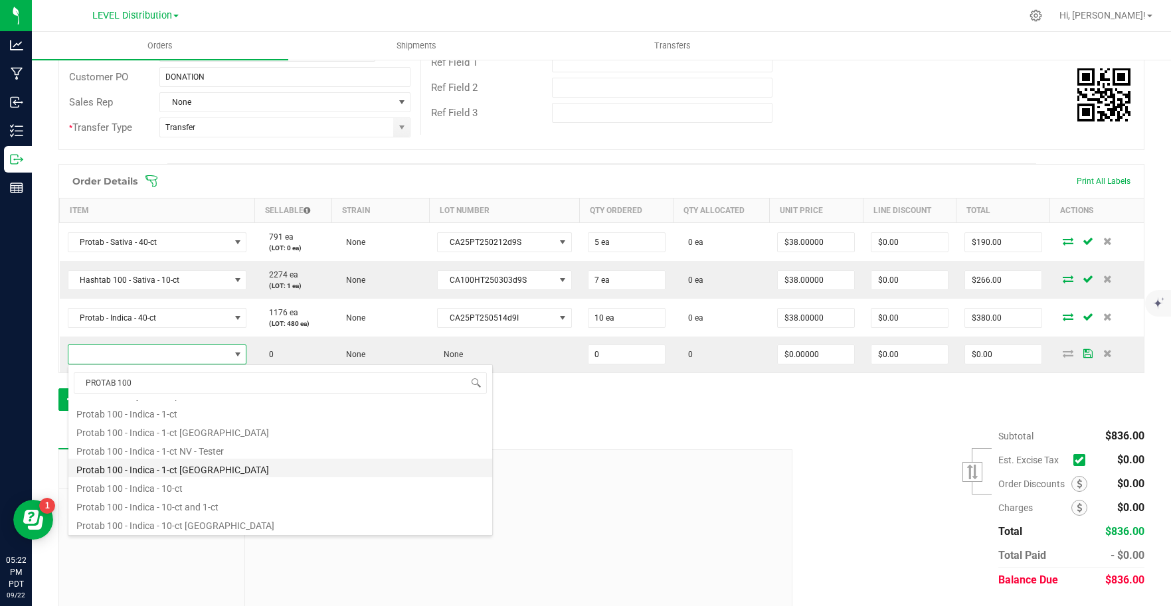
scroll to position [110, 0]
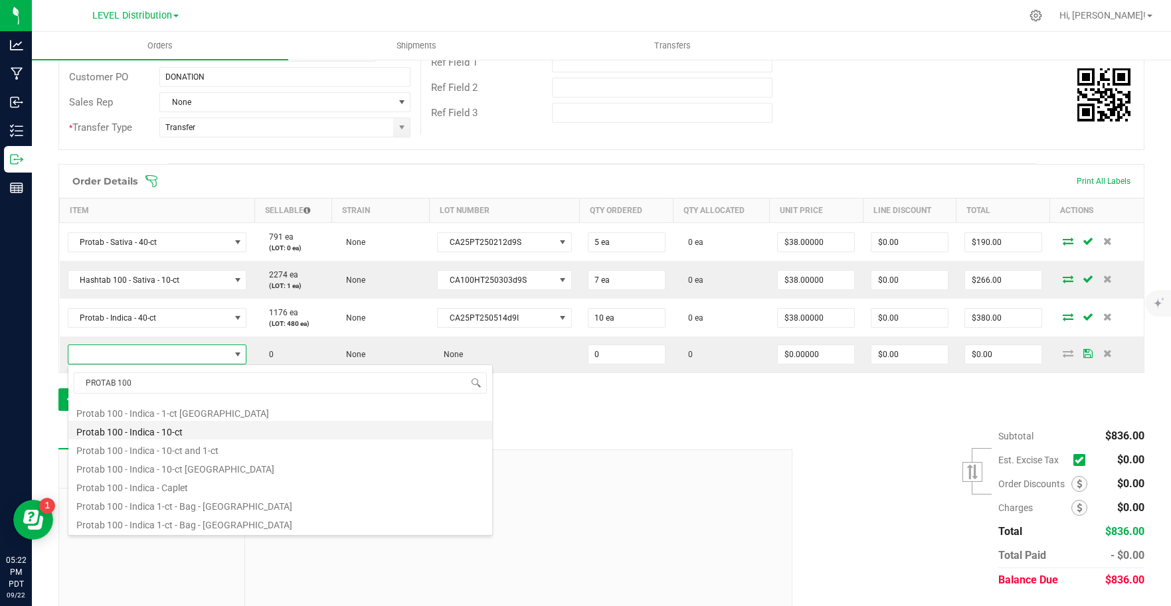
click at [201, 432] on li "Protab 100 - Indica - 10-ct" at bounding box center [280, 430] width 424 height 19
type input "0 ea"
type input "$38.00000"
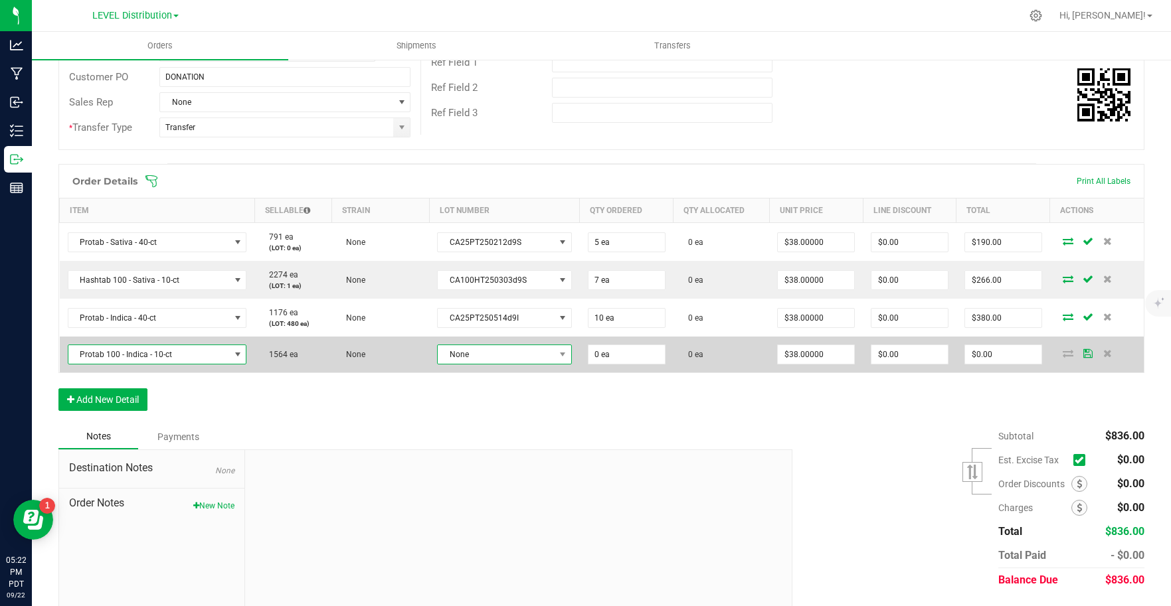
click at [542, 357] on span "None" at bounding box center [496, 354] width 116 height 19
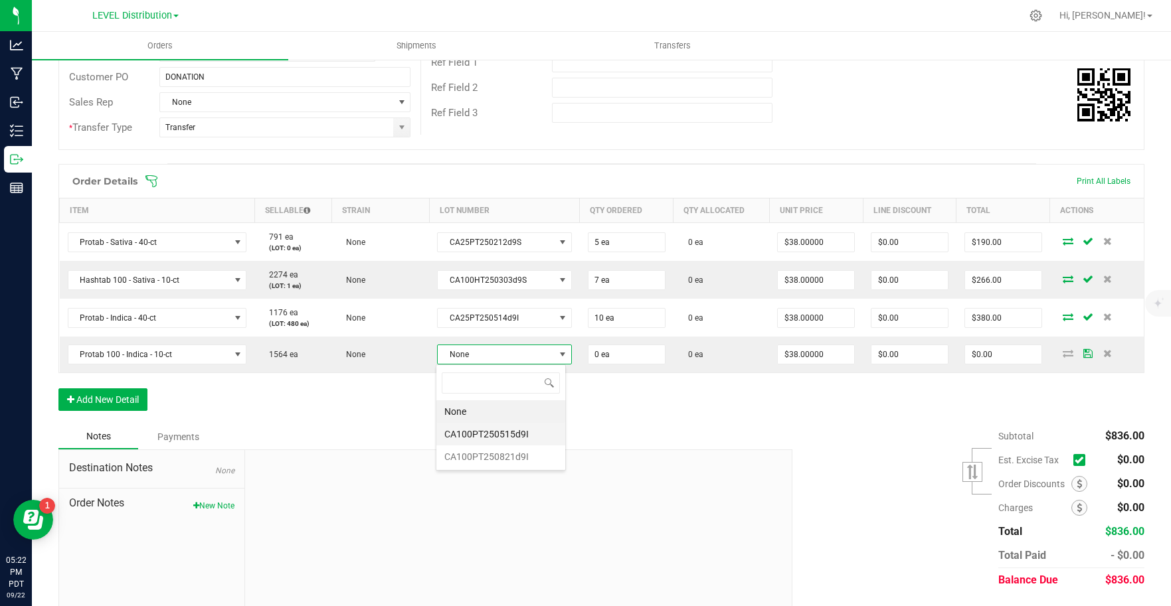
click at [550, 436] on li "CA100PT250515d9I" at bounding box center [500, 434] width 129 height 23
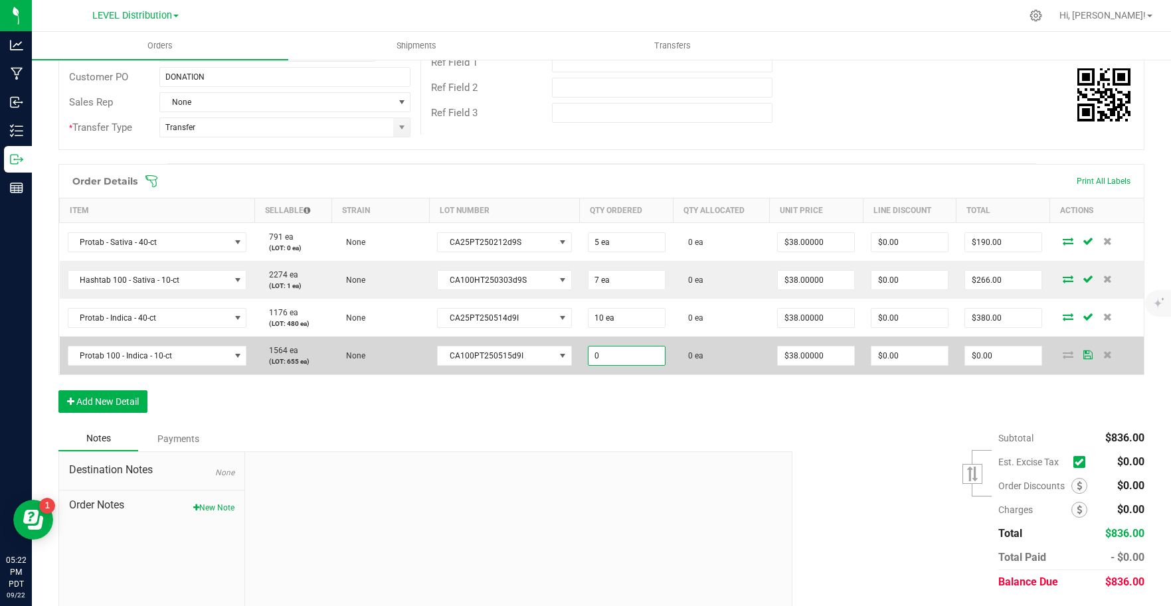
click at [620, 357] on input "0" at bounding box center [627, 356] width 76 height 19
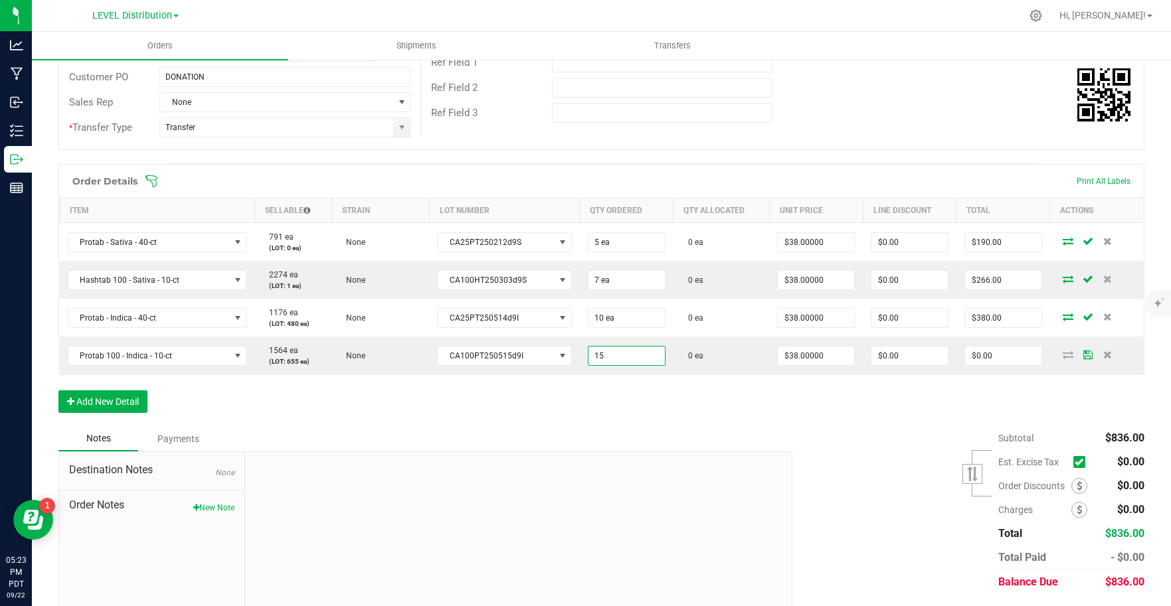
type input "15 ea"
type input "$570.00"
click at [741, 397] on div "Order Details Print All Labels Item Sellable Strain Lot Number Qty Ordered Qty …" at bounding box center [601, 295] width 1086 height 262
click at [127, 406] on button "Add New Detail" at bounding box center [102, 402] width 89 height 23
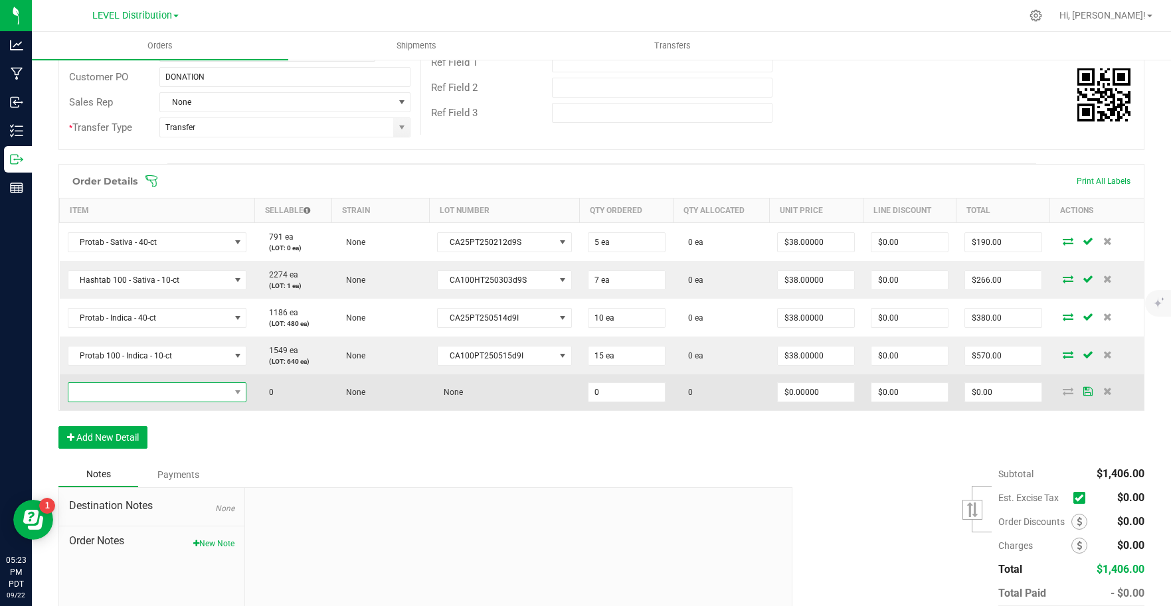
click at [145, 389] on span "NO DATA FOUND" at bounding box center [148, 392] width 161 height 19
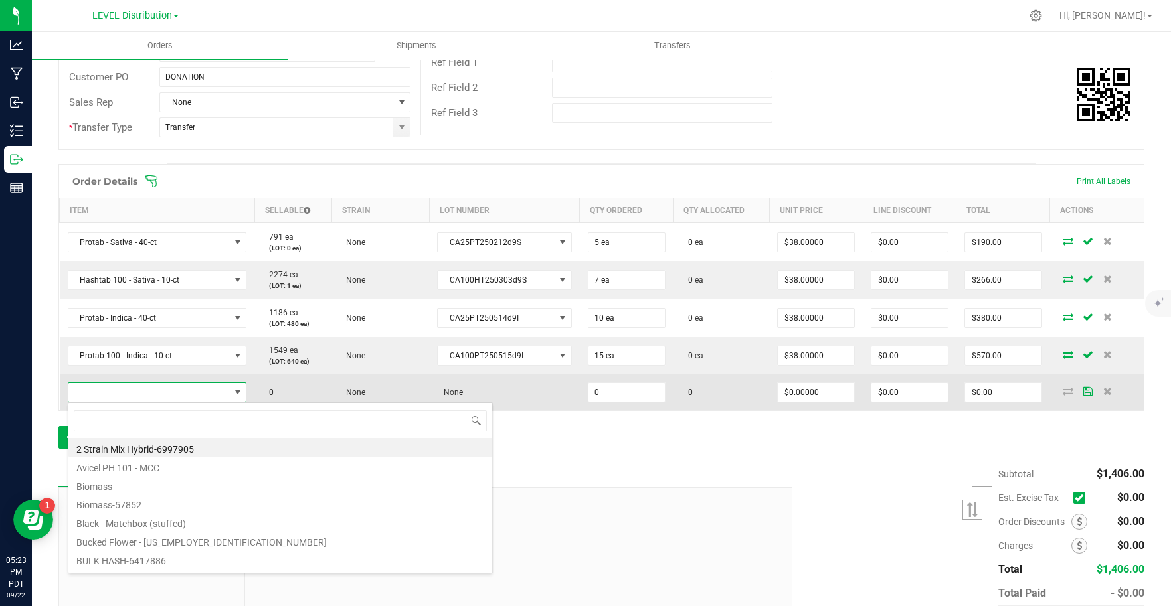
scroll to position [20, 175]
type input "SATIVA - 10"
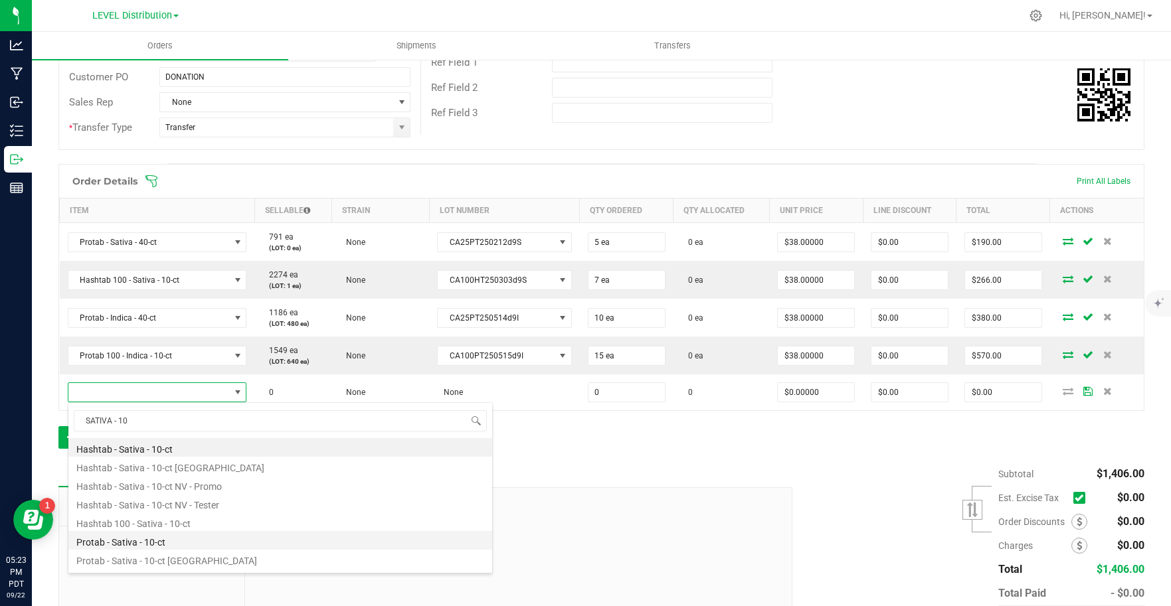
click at [181, 547] on li "Protab - Sativa - 10-ct" at bounding box center [280, 540] width 424 height 19
type input "0 ea"
type input "$13.00000"
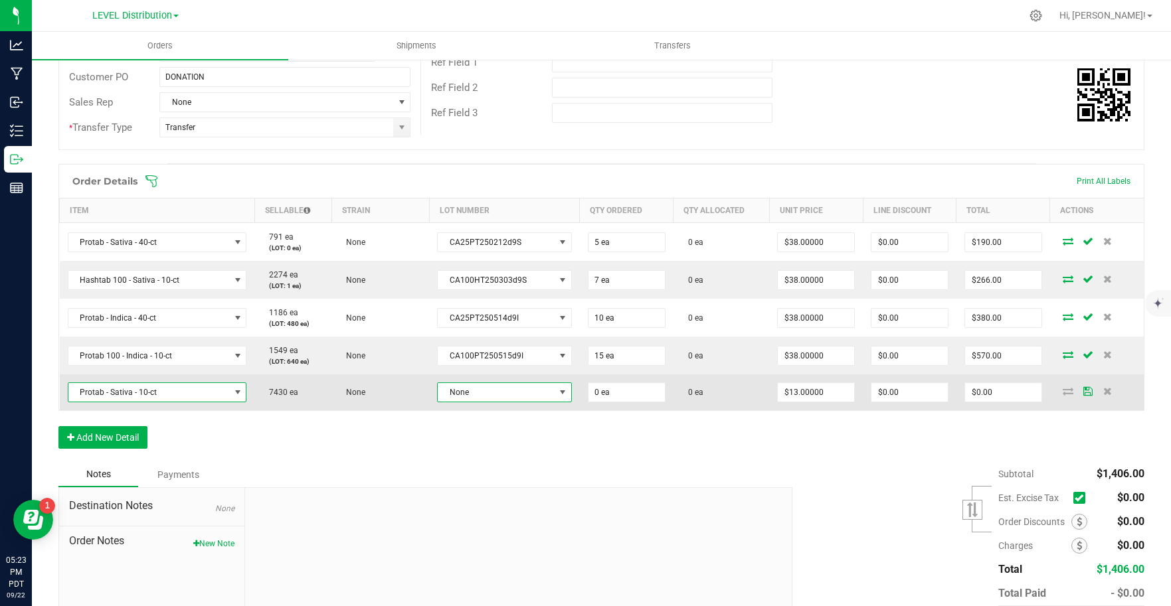
click at [557, 396] on span at bounding box center [562, 392] width 11 height 11
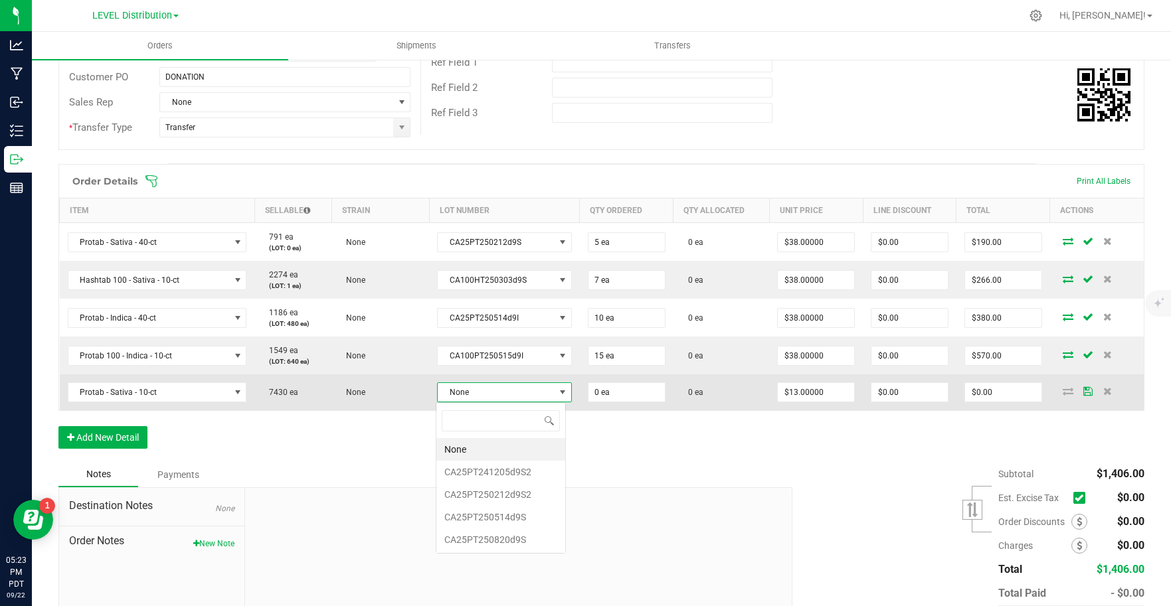
scroll to position [20, 131]
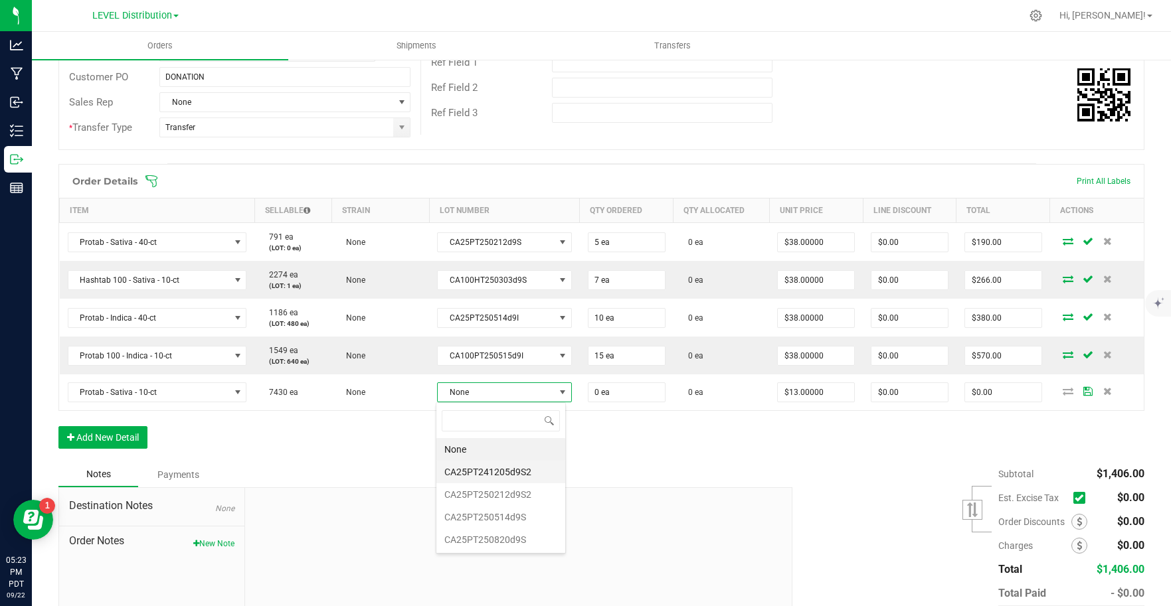
click at [537, 476] on li "CA25PT241205d9S2" at bounding box center [500, 472] width 129 height 23
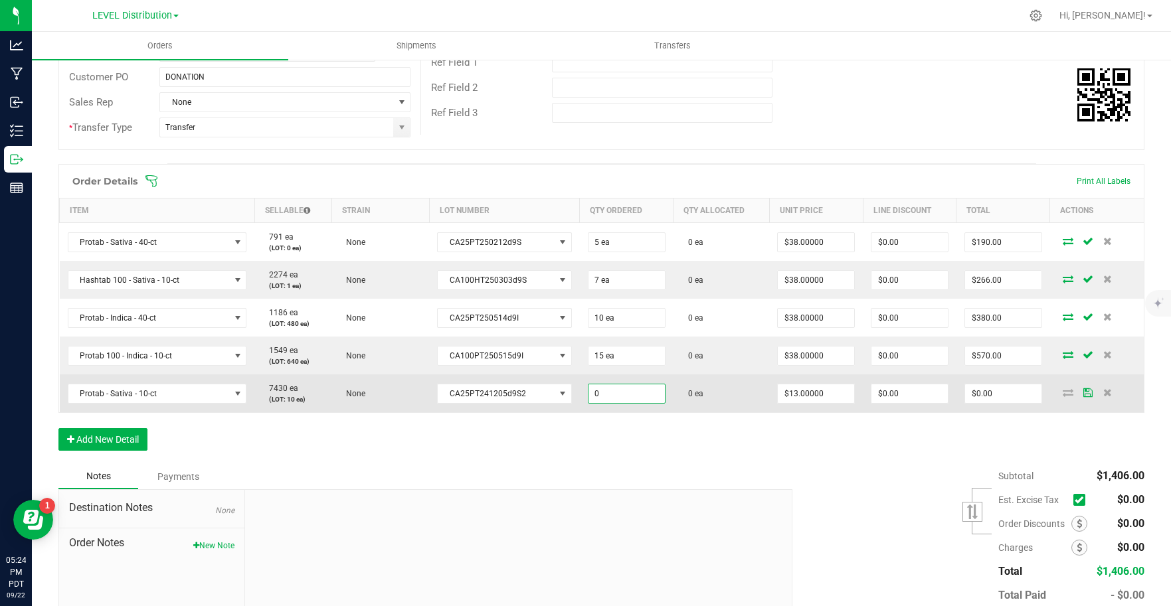
click at [632, 399] on input "0" at bounding box center [627, 394] width 76 height 19
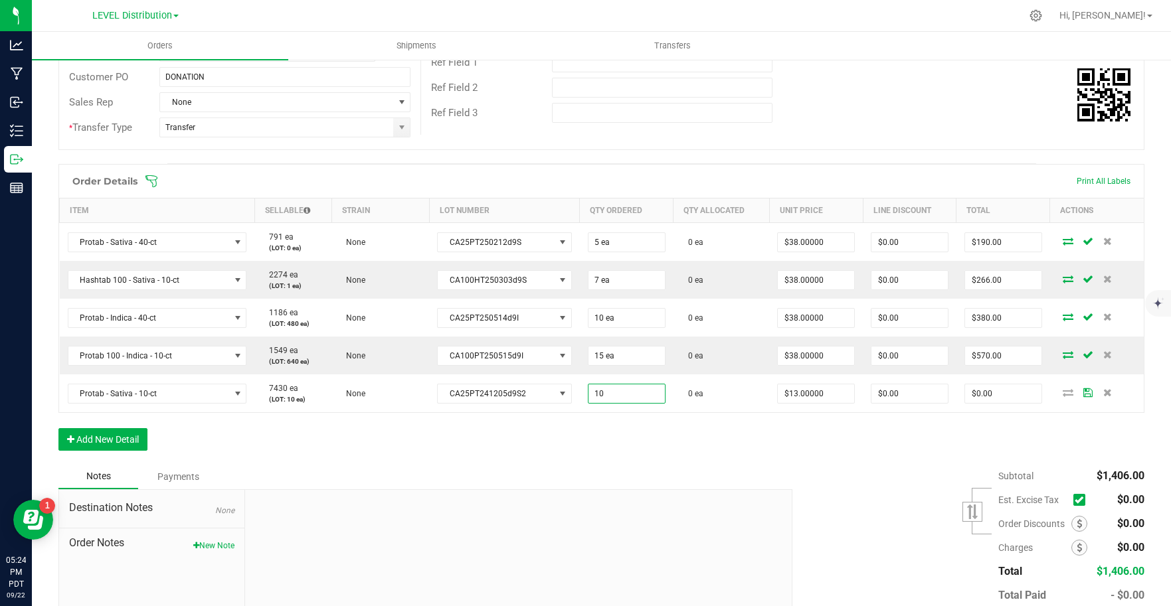
type input "10 ea"
type input "$130.00"
click at [714, 459] on div "Order Details Print All Labels Item Sellable Strain Lot Number Qty Ordered Qty …" at bounding box center [601, 314] width 1086 height 300
click at [141, 444] on button "Add New Detail" at bounding box center [102, 439] width 89 height 23
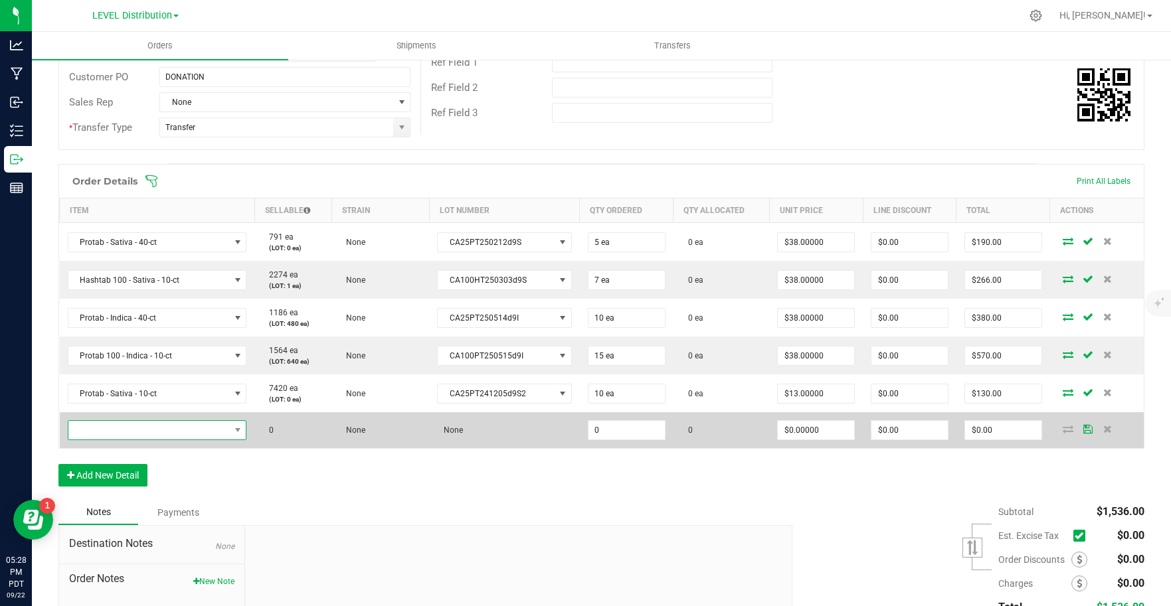
click at [156, 432] on span "NO DATA FOUND" at bounding box center [148, 430] width 161 height 19
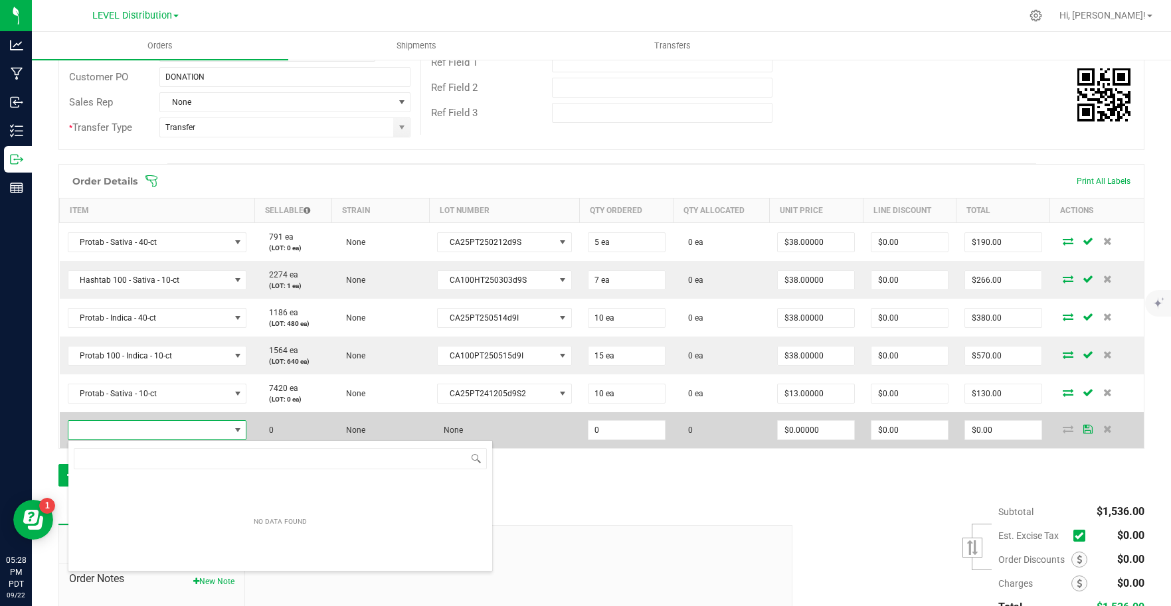
scroll to position [20, 175]
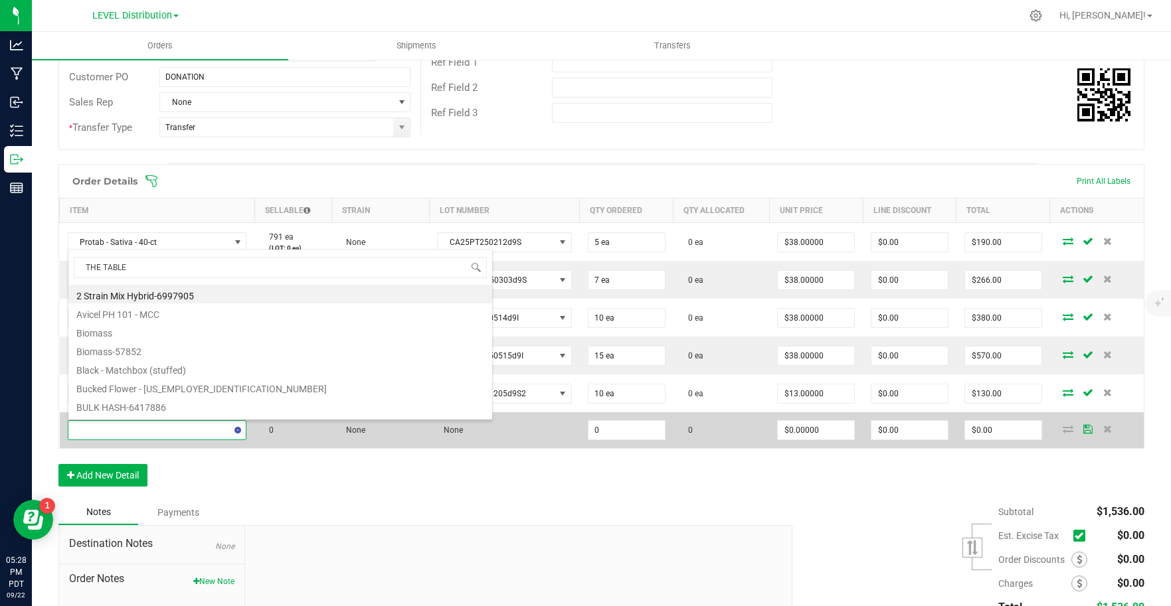
type input "THE TABLET"
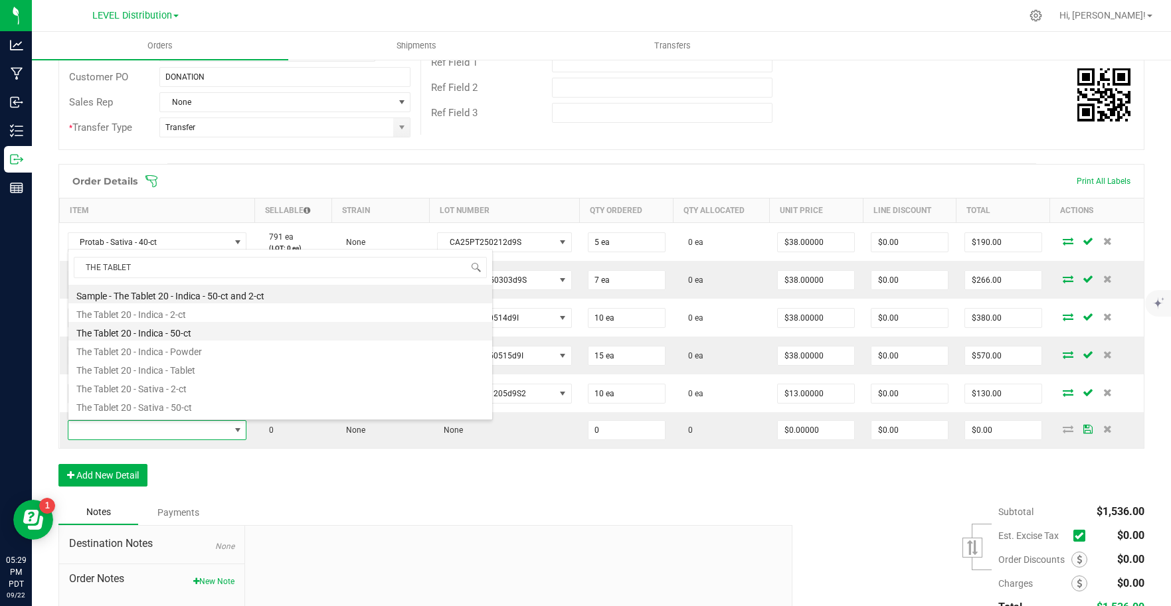
click at [213, 332] on li "The Tablet 20 - Indica - 50-ct" at bounding box center [280, 331] width 424 height 19
type input "0 ea"
type input "$23.00000"
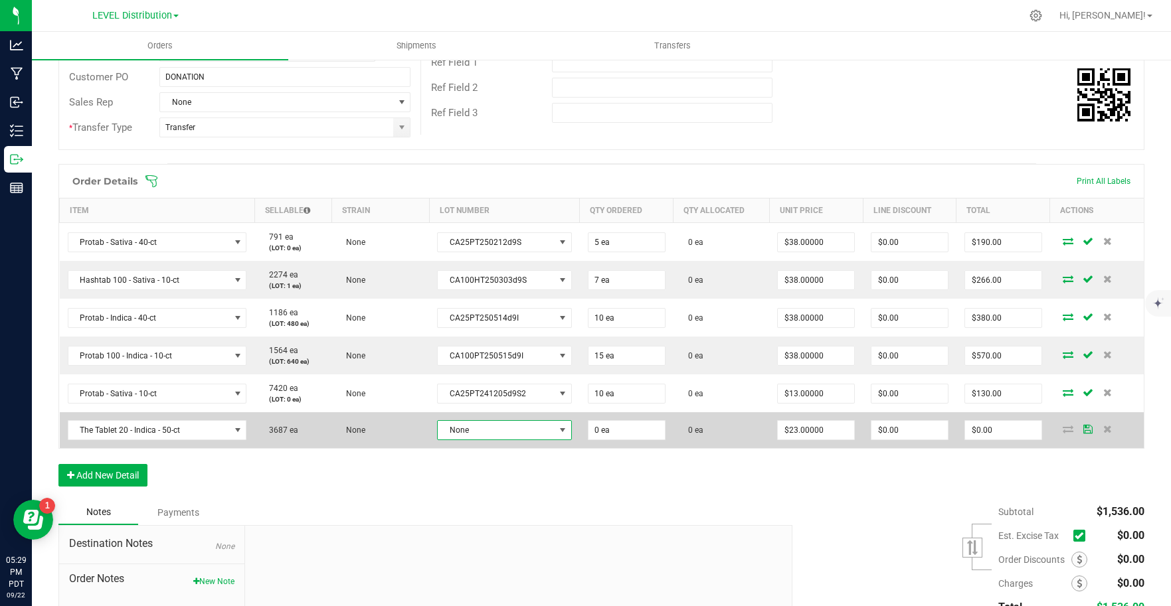
click at [545, 432] on span "None" at bounding box center [496, 430] width 116 height 19
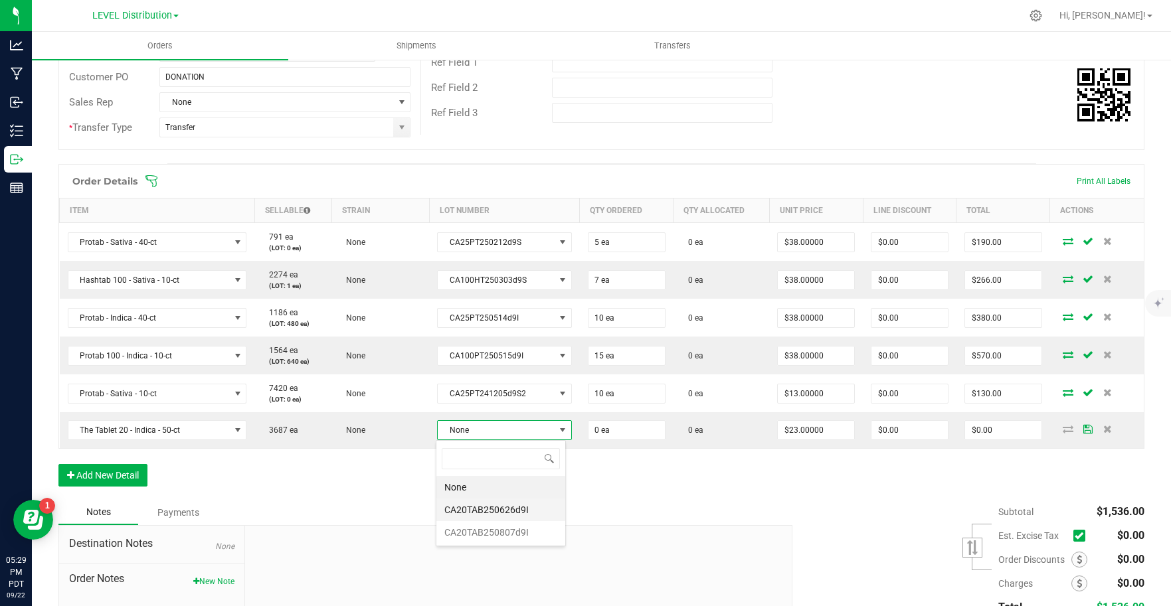
click at [549, 515] on li "CA20TAB250626d9I" at bounding box center [500, 510] width 129 height 23
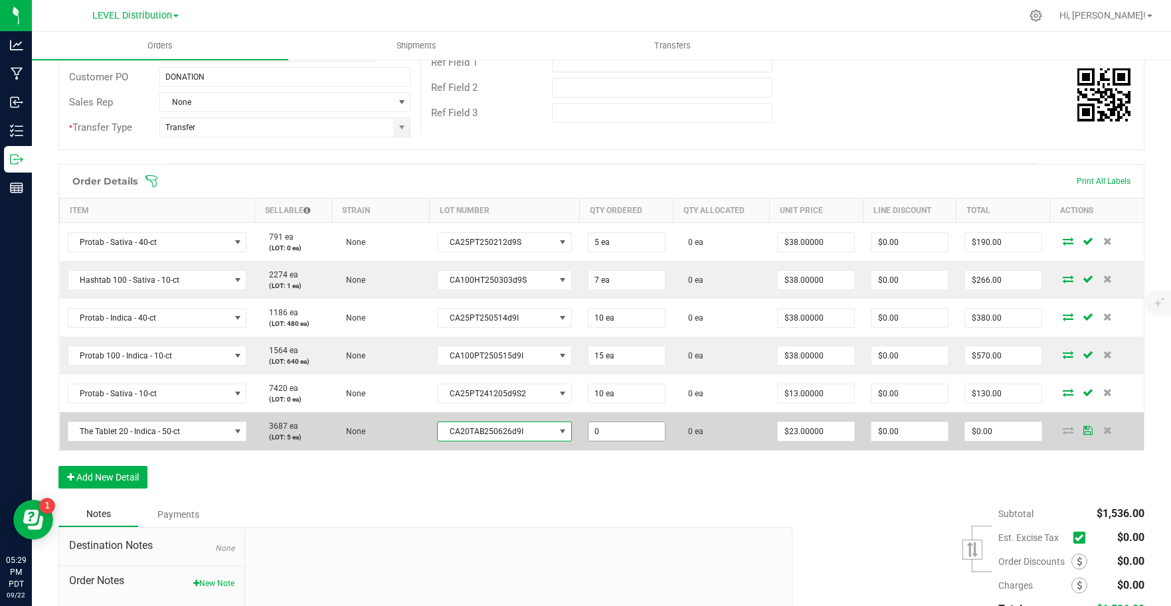
click at [634, 437] on input "0" at bounding box center [627, 431] width 76 height 19
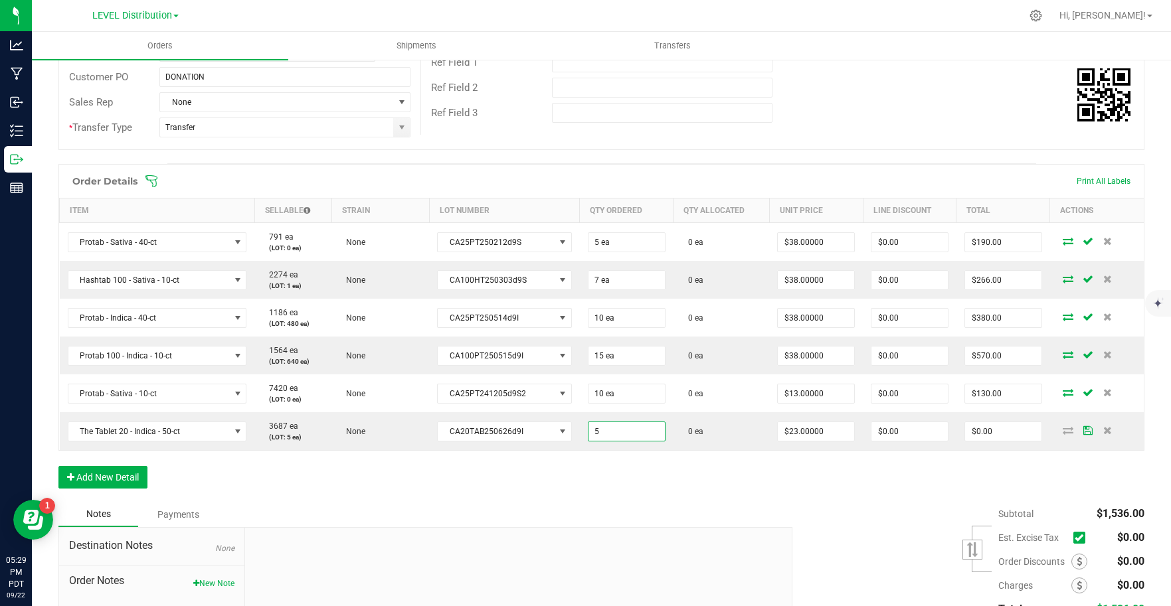
type input "5 ea"
type input "$115.00"
click at [700, 522] on div "Notes Payments" at bounding box center [420, 514] width 724 height 25
